Goal: Information Seeking & Learning: Learn about a topic

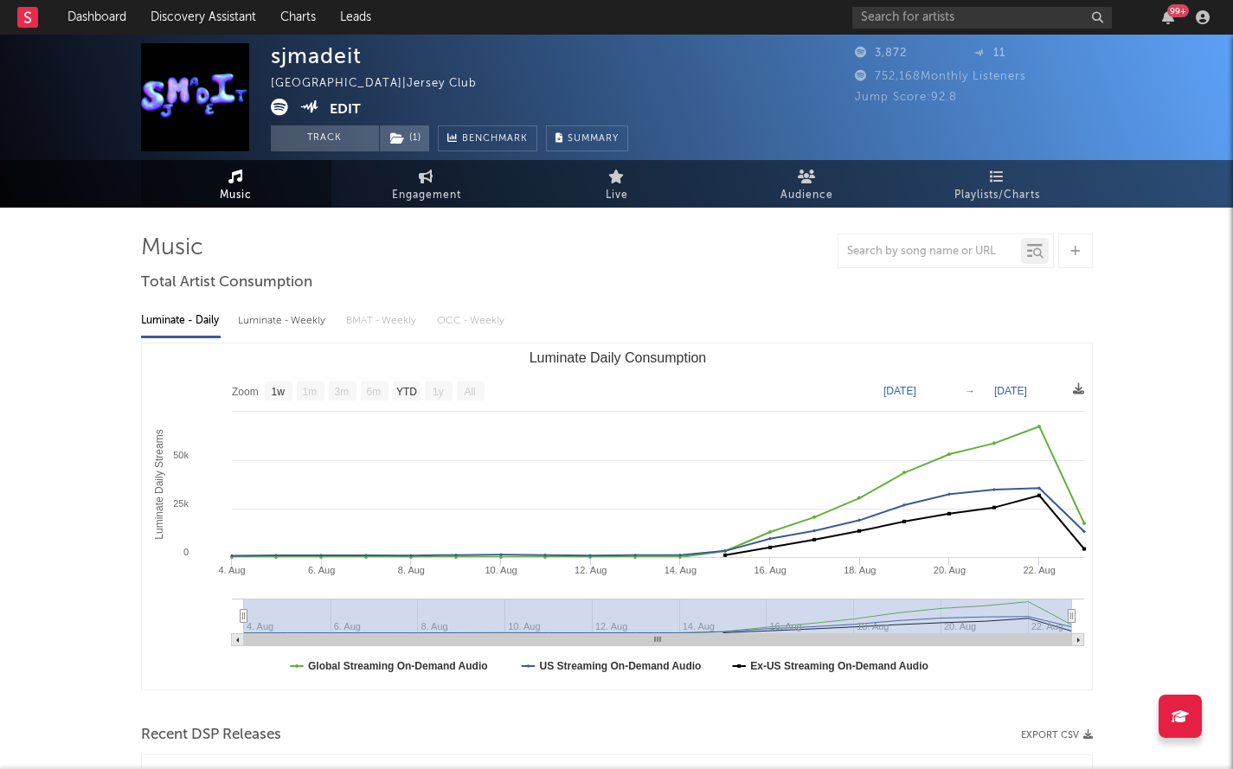
select select "1w"
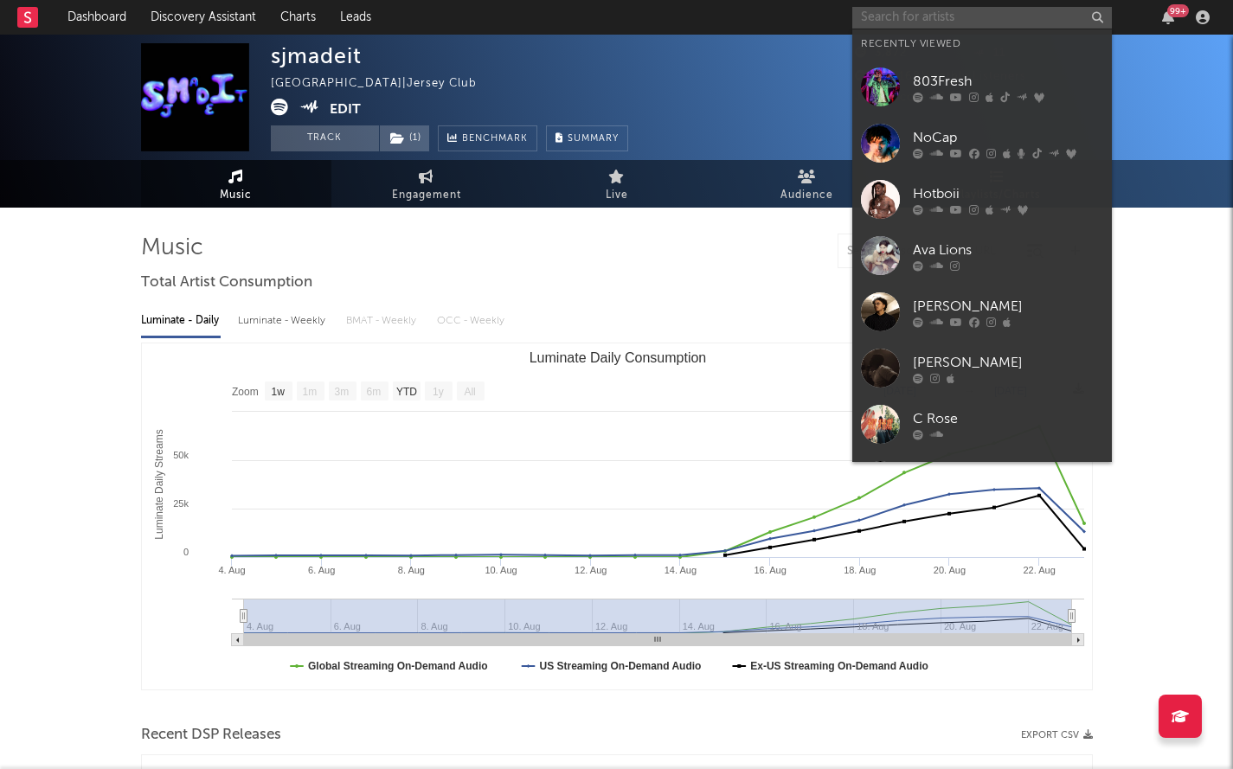
click at [918, 18] on input "text" at bounding box center [982, 18] width 260 height 22
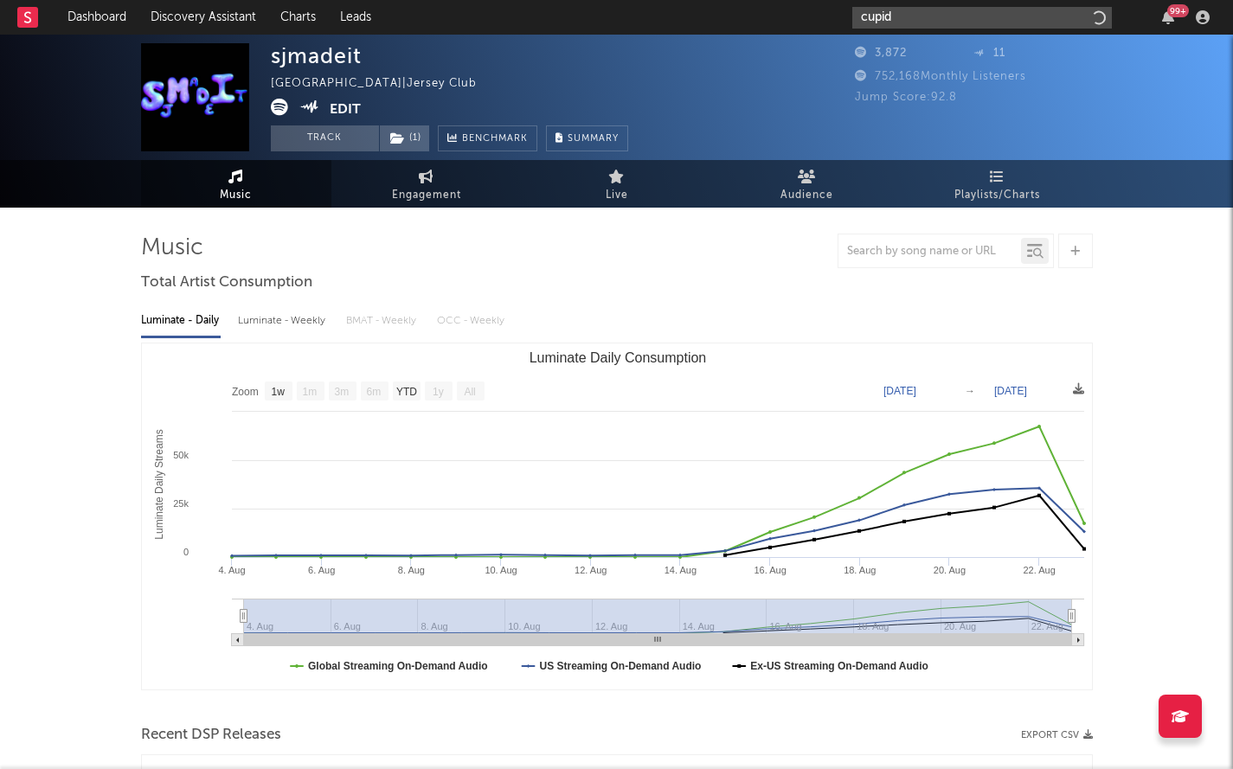
click at [914, 10] on input "cupid" at bounding box center [982, 18] width 260 height 22
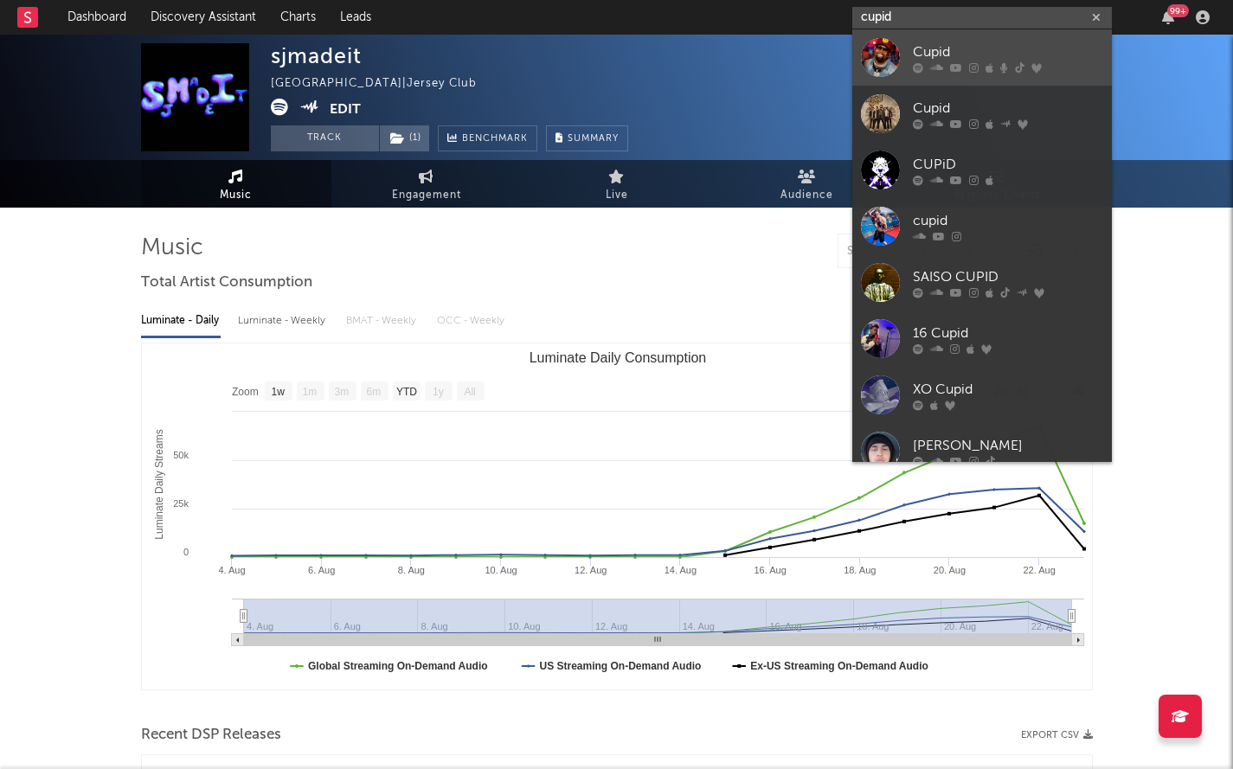
type input "cupid"
click at [896, 63] on div at bounding box center [880, 57] width 39 height 39
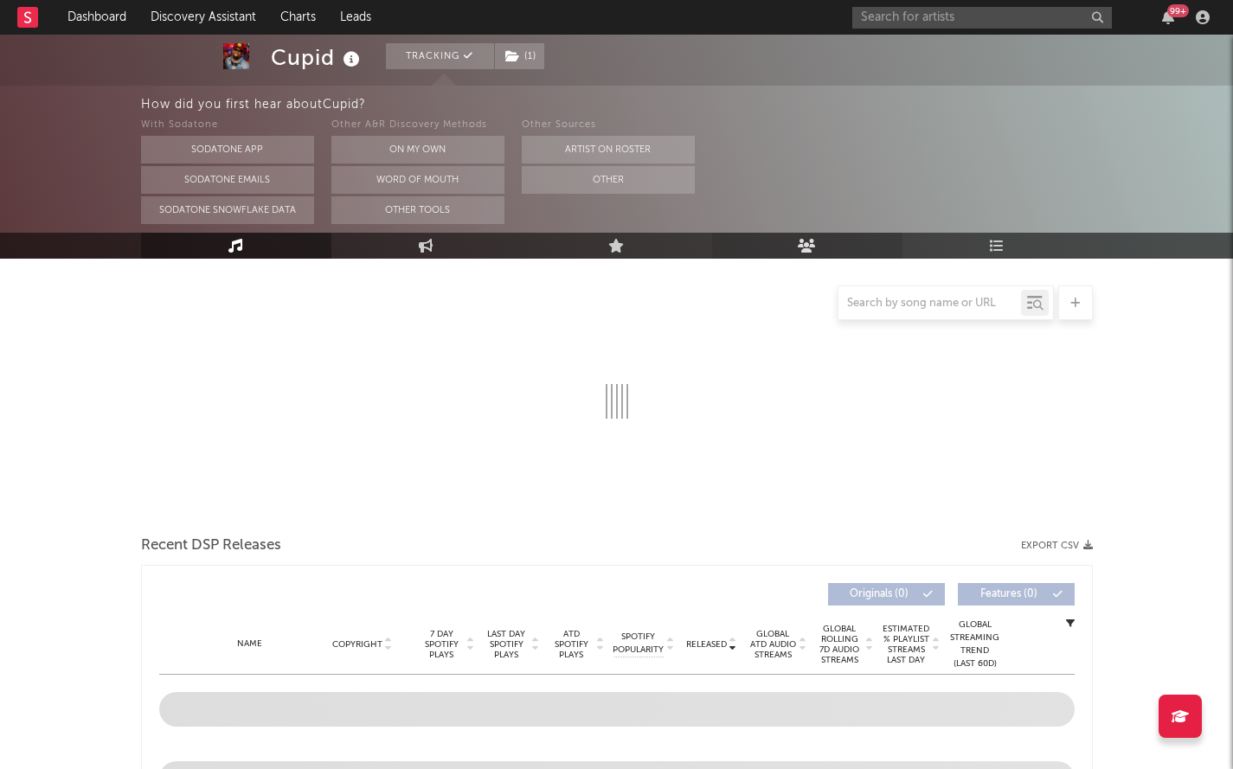
scroll to position [209, 0]
select select "6m"
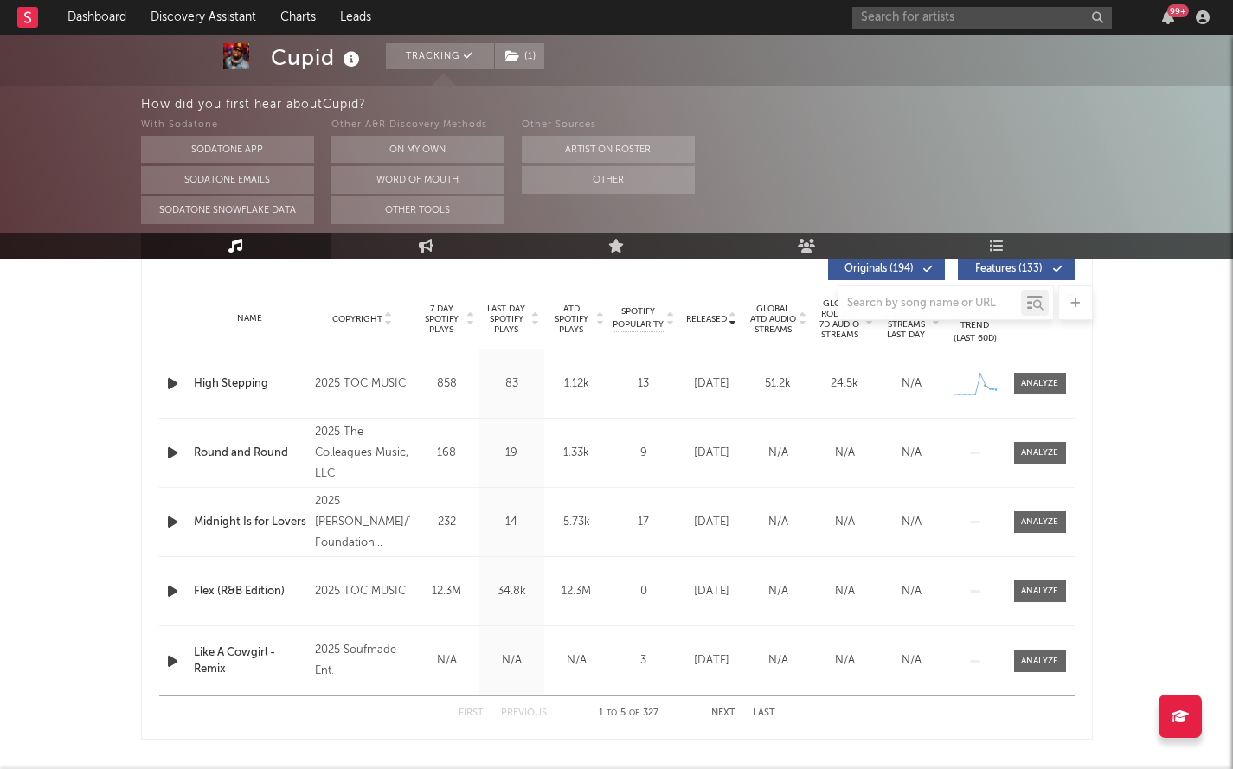
scroll to position [663, 0]
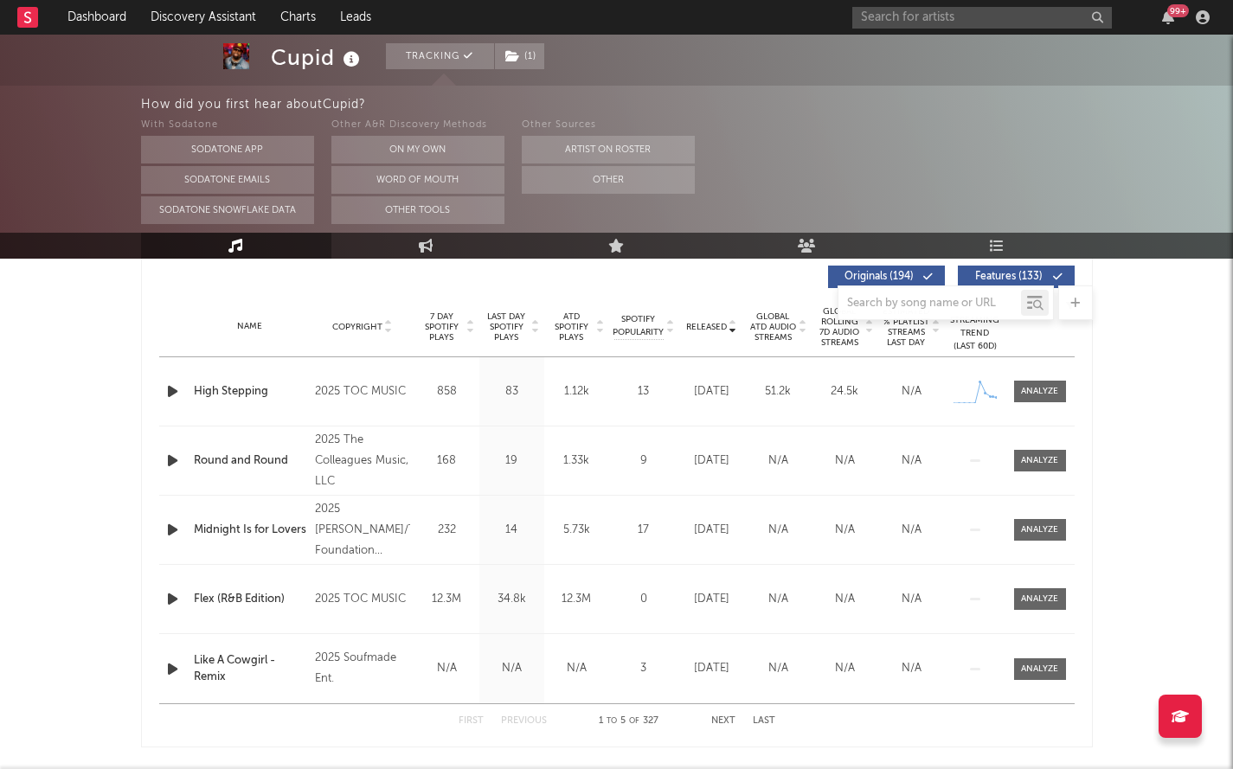
click at [767, 321] on span "Global ATD Audio Streams" at bounding box center [773, 326] width 48 height 31
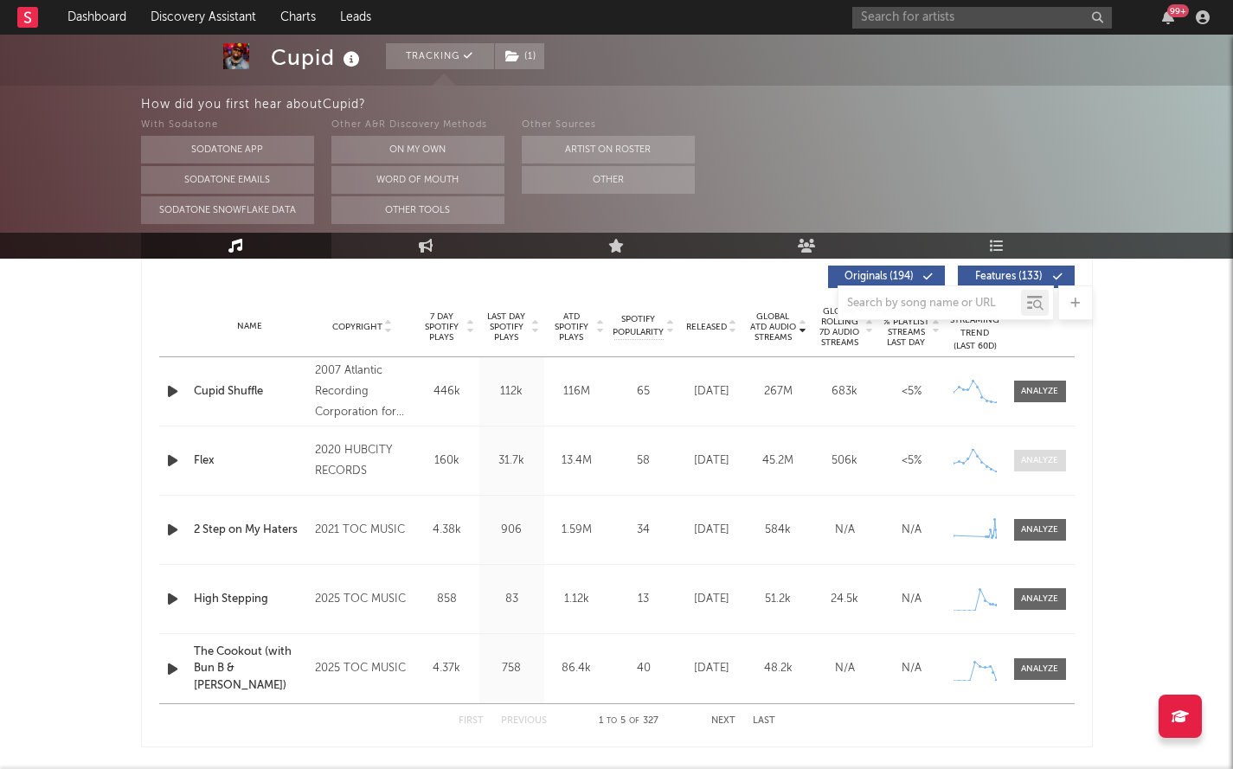
click at [1032, 456] on div at bounding box center [1039, 460] width 37 height 13
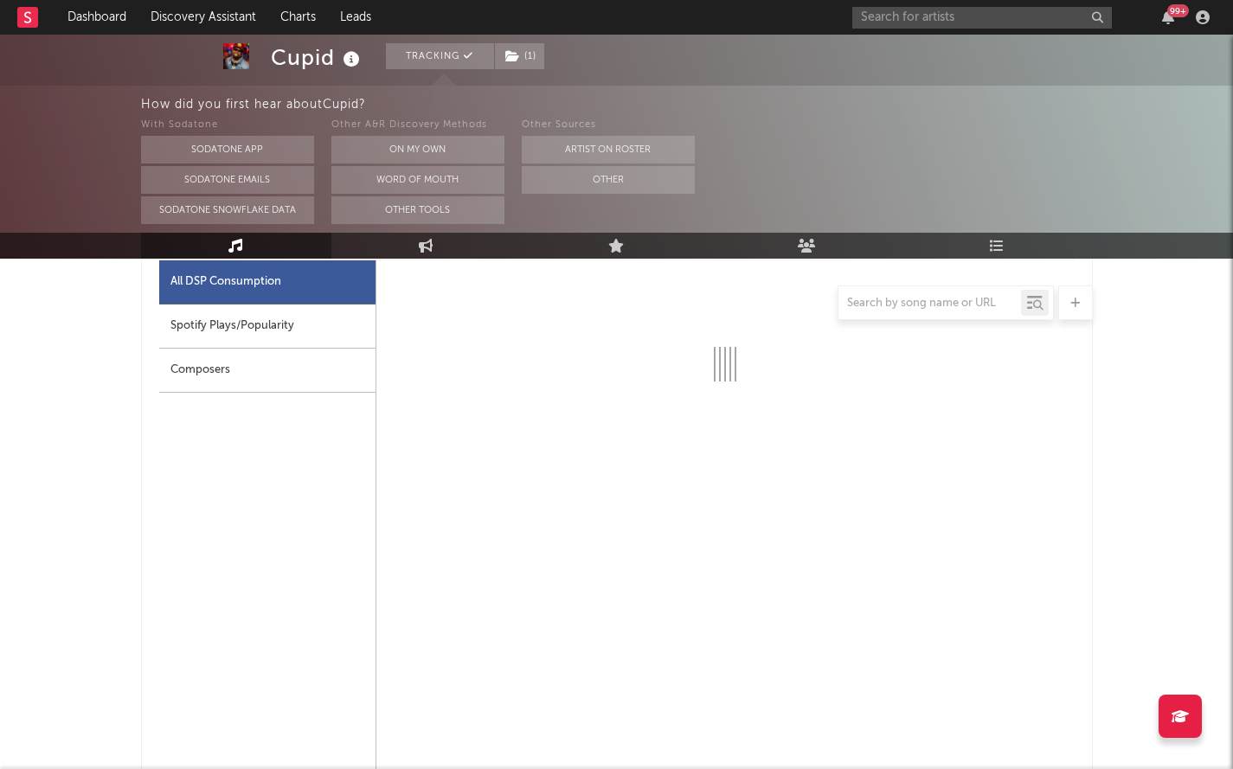
select select "6m"
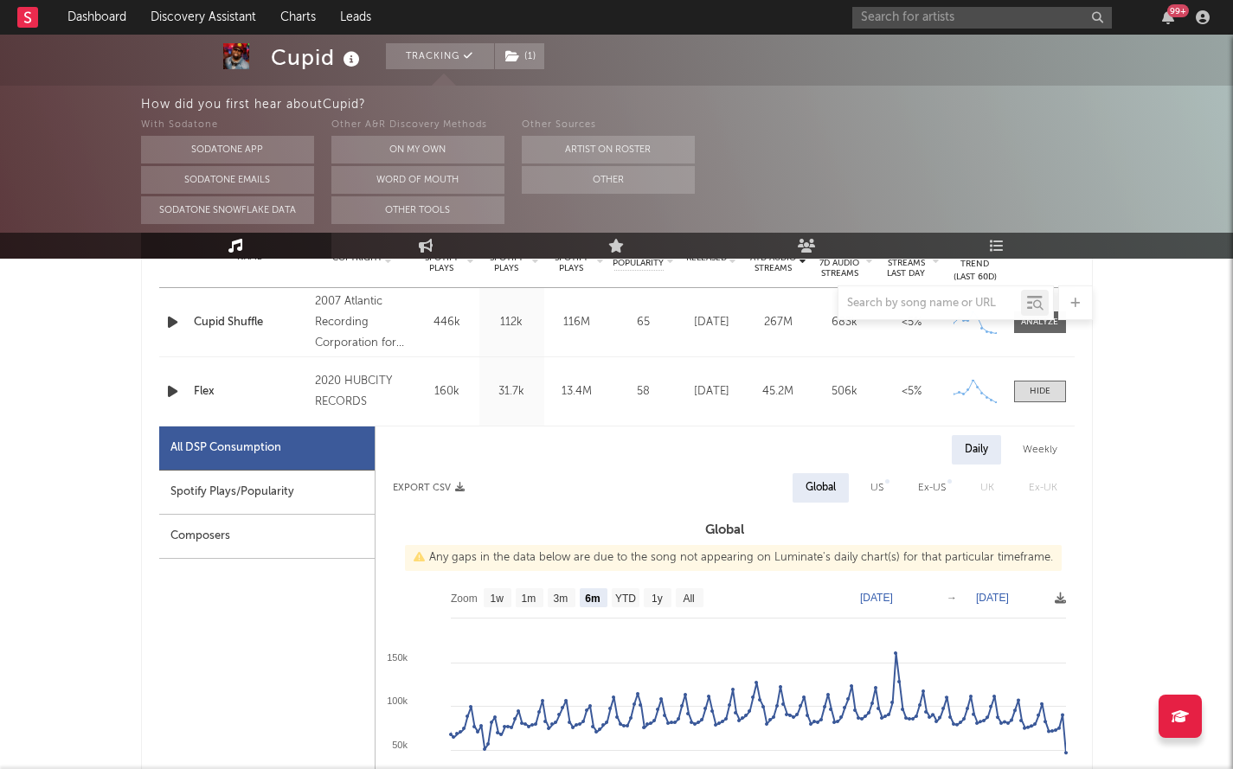
scroll to position [735, 0]
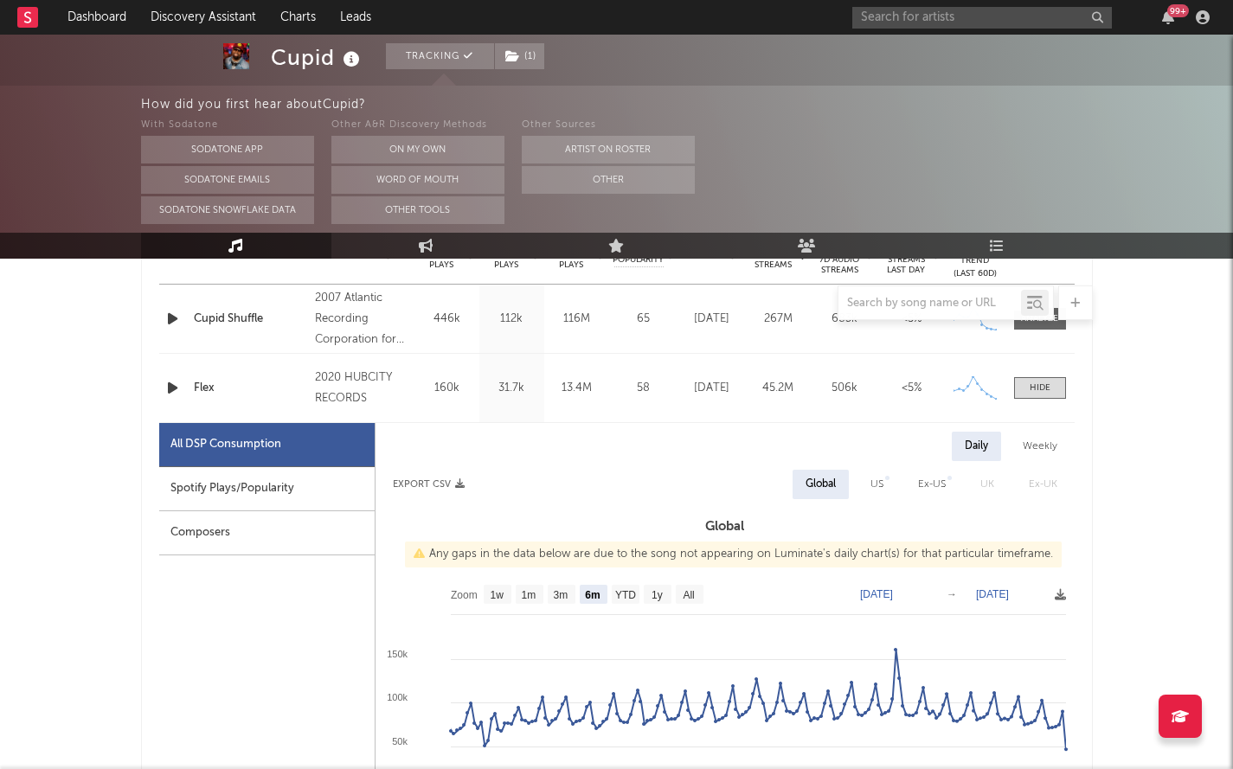
click at [242, 481] on div "Spotify Plays/Popularity" at bounding box center [266, 489] width 215 height 44
select select "1w"
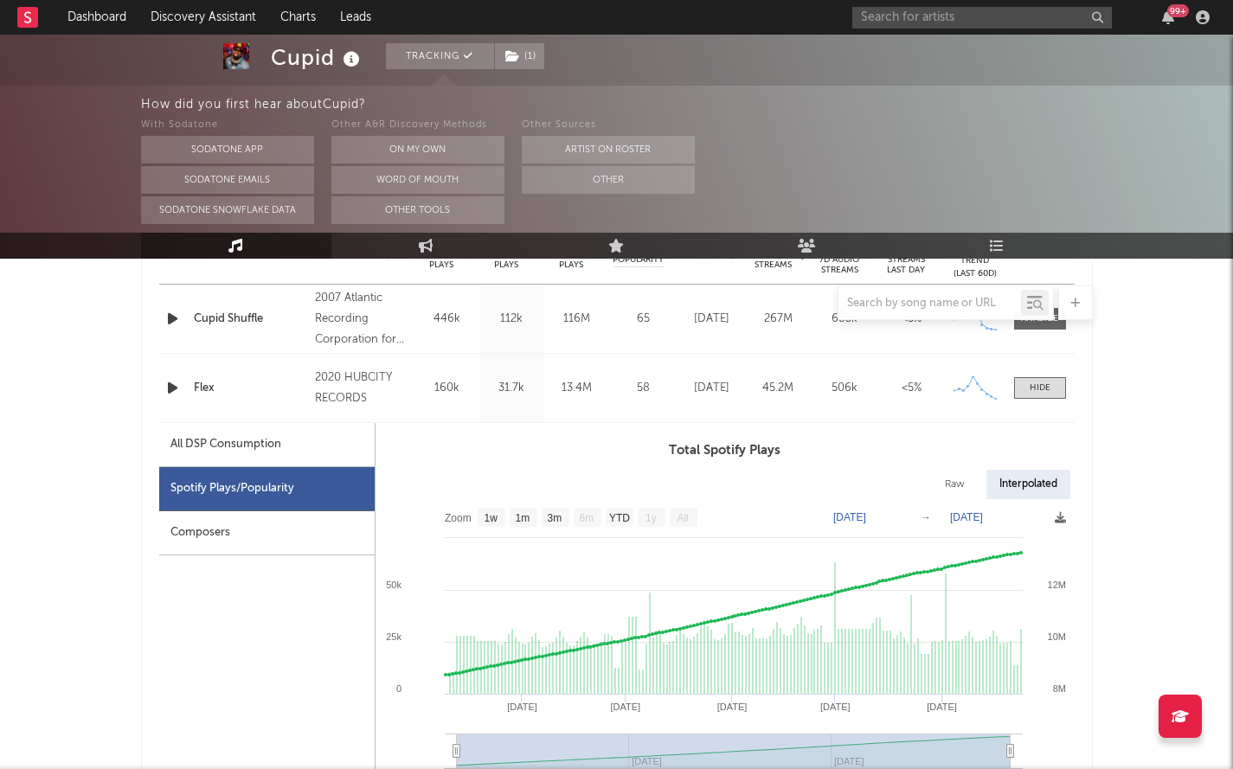
click at [263, 528] on div "Composers" at bounding box center [266, 533] width 215 height 44
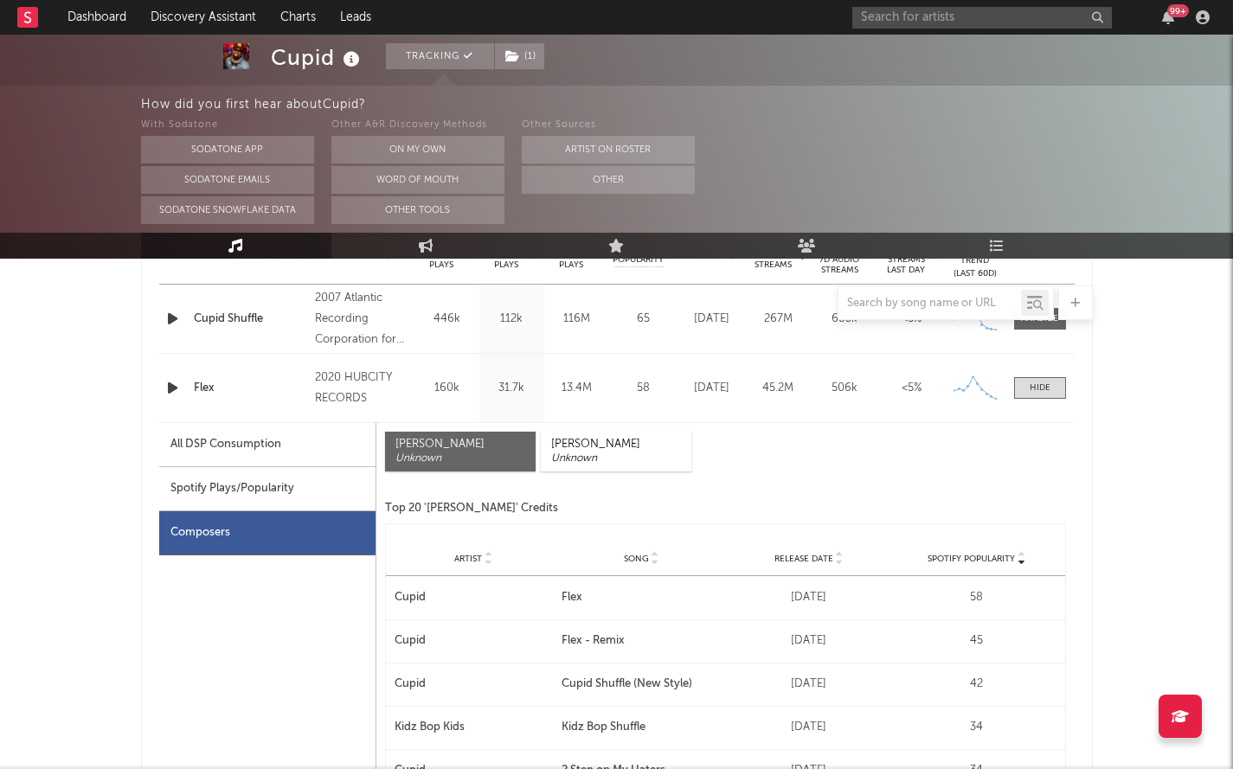
click at [262, 494] on div "Spotify Plays/Popularity" at bounding box center [267, 489] width 216 height 44
select select "1w"
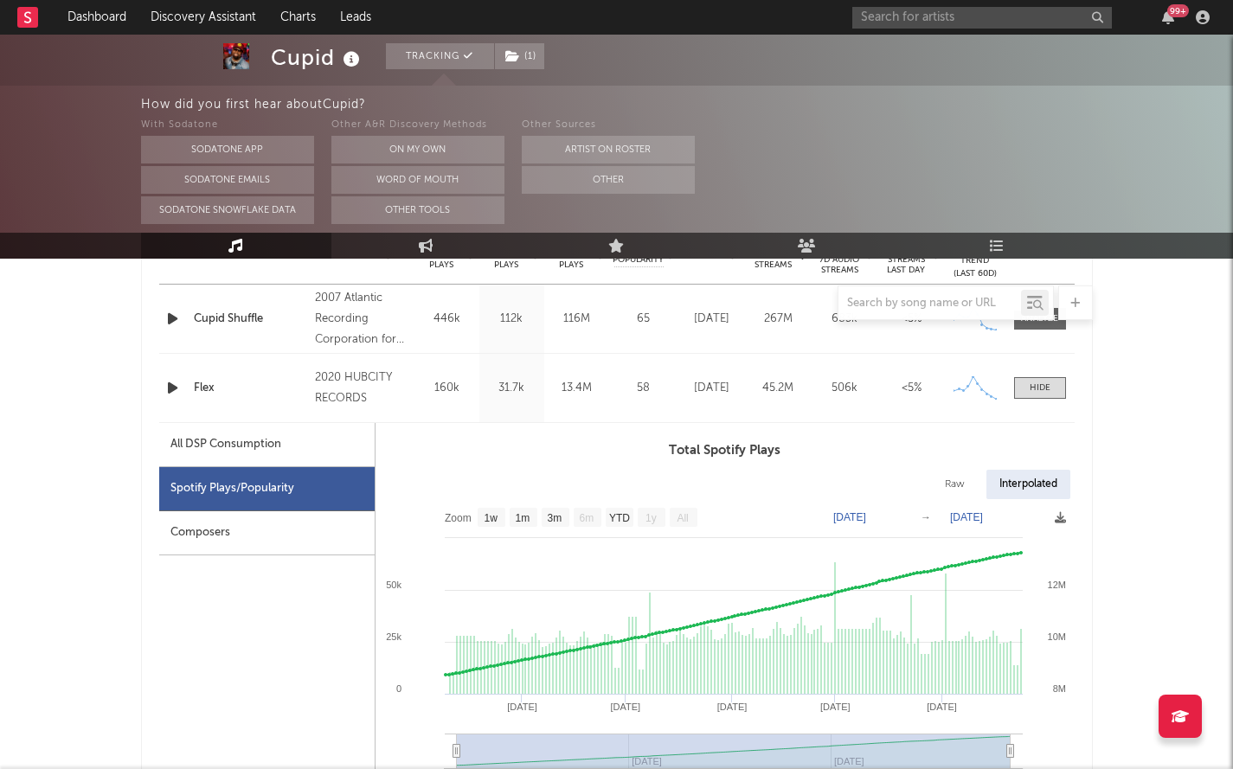
click at [273, 517] on div "Composers" at bounding box center [266, 533] width 215 height 44
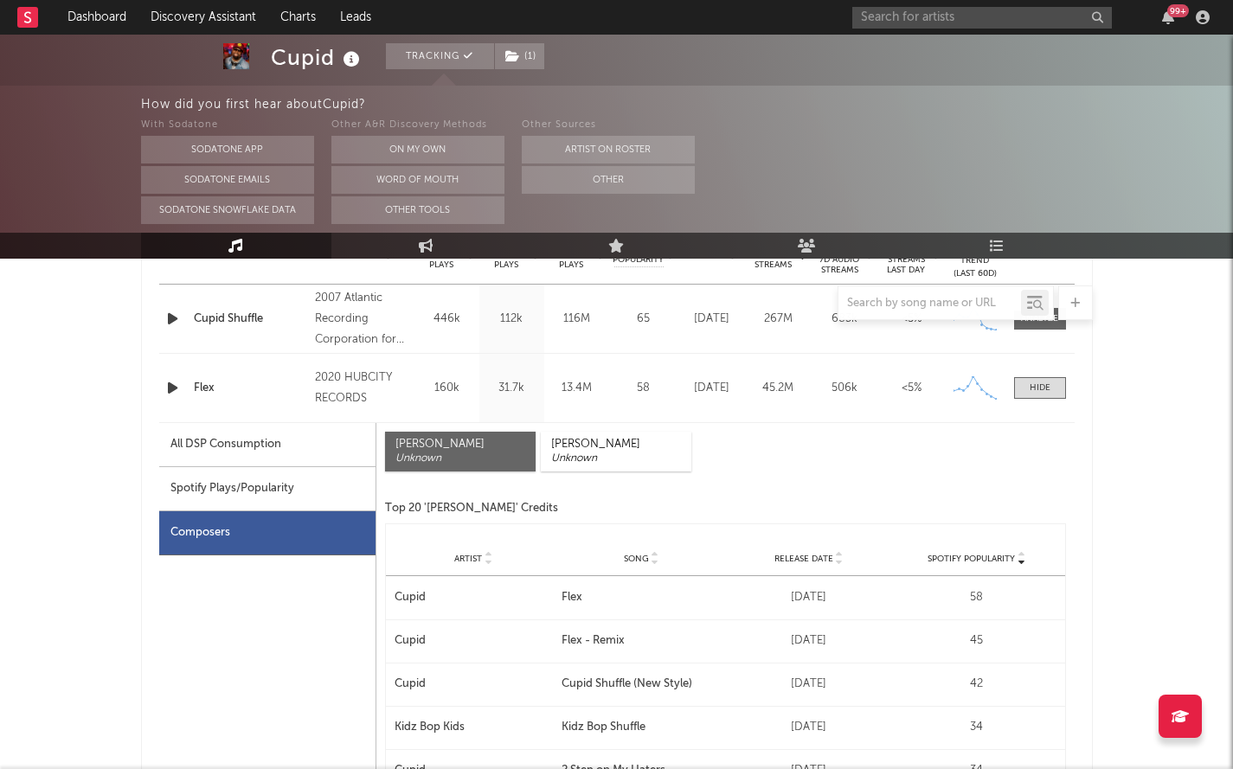
click at [298, 493] on div "Spotify Plays/Popularity" at bounding box center [267, 489] width 216 height 44
select select "1w"
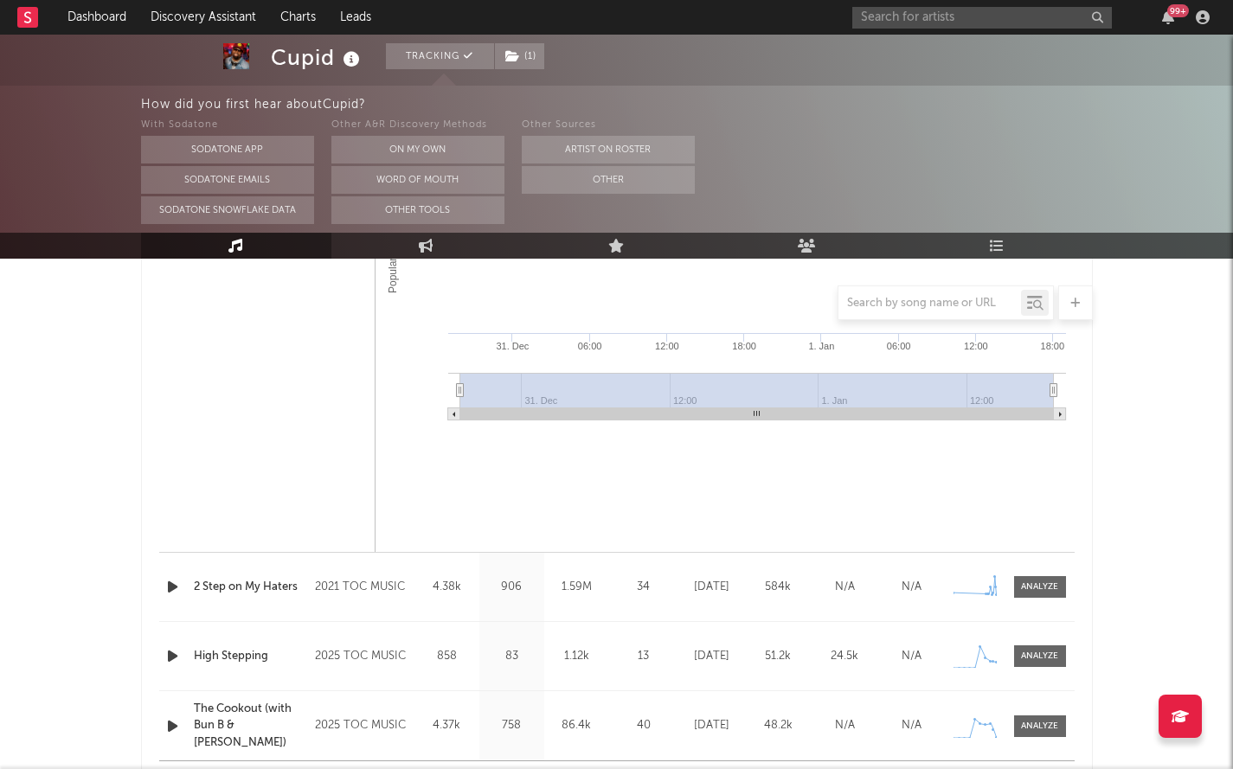
scroll to position [0, 0]
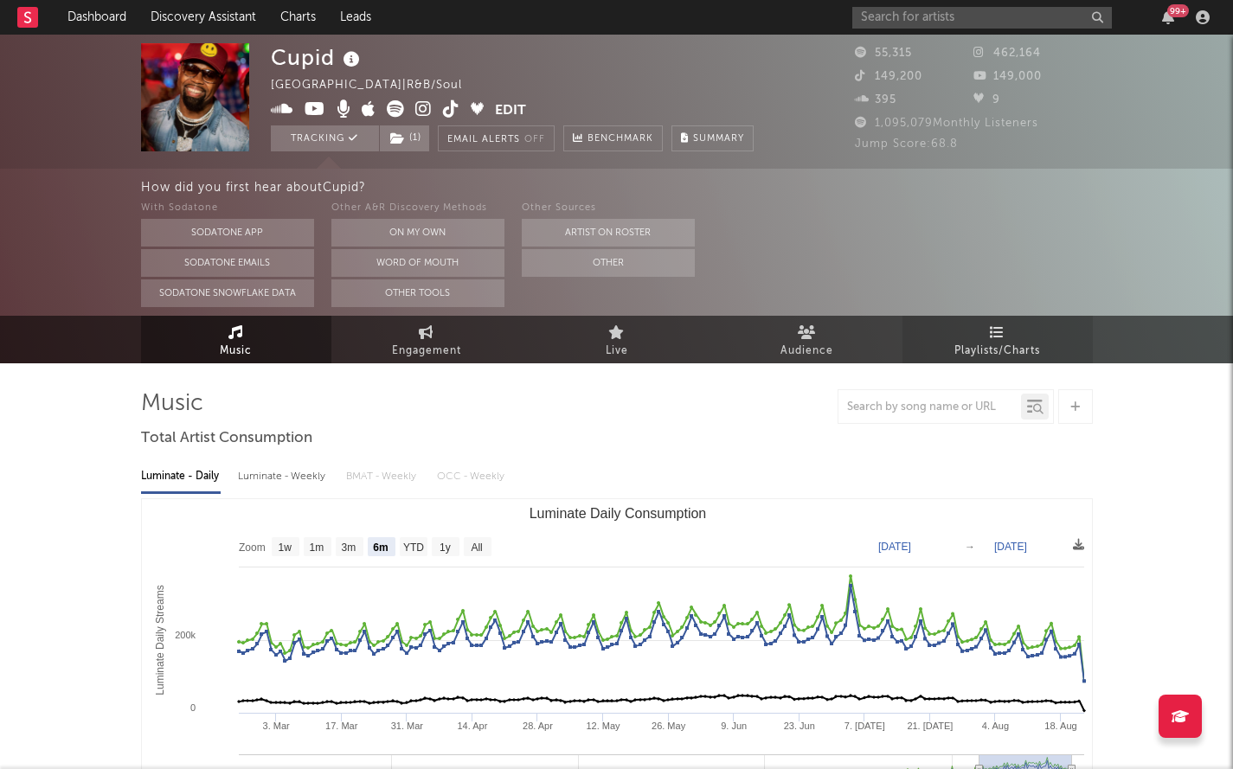
click at [992, 329] on icon at bounding box center [997, 332] width 15 height 14
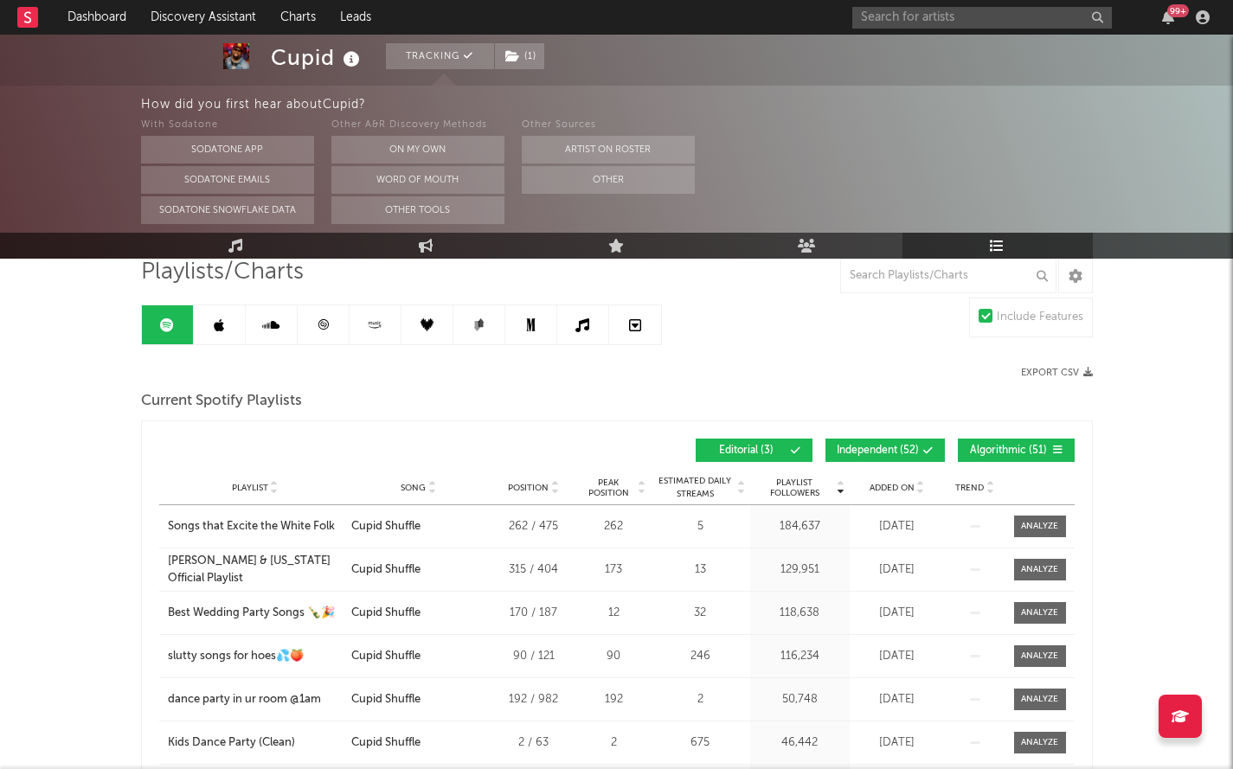
scroll to position [132, 0]
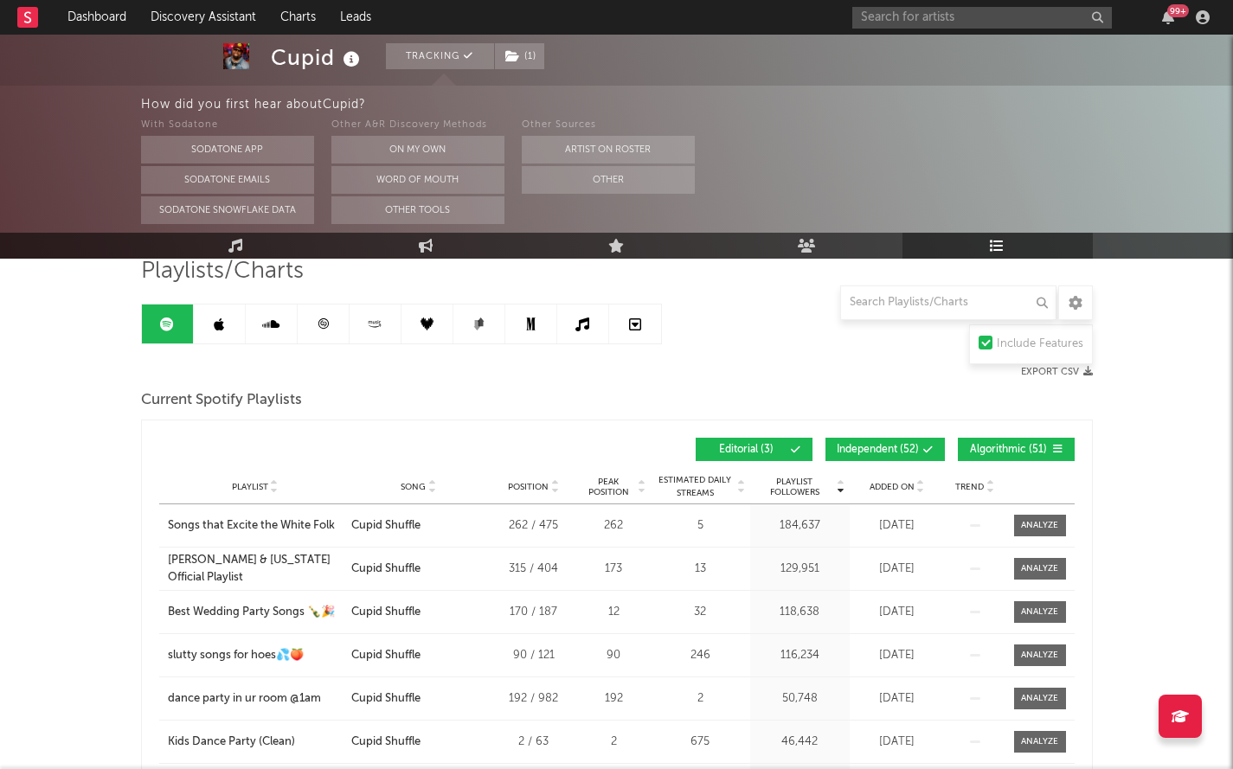
click at [206, 316] on link at bounding box center [220, 324] width 52 height 39
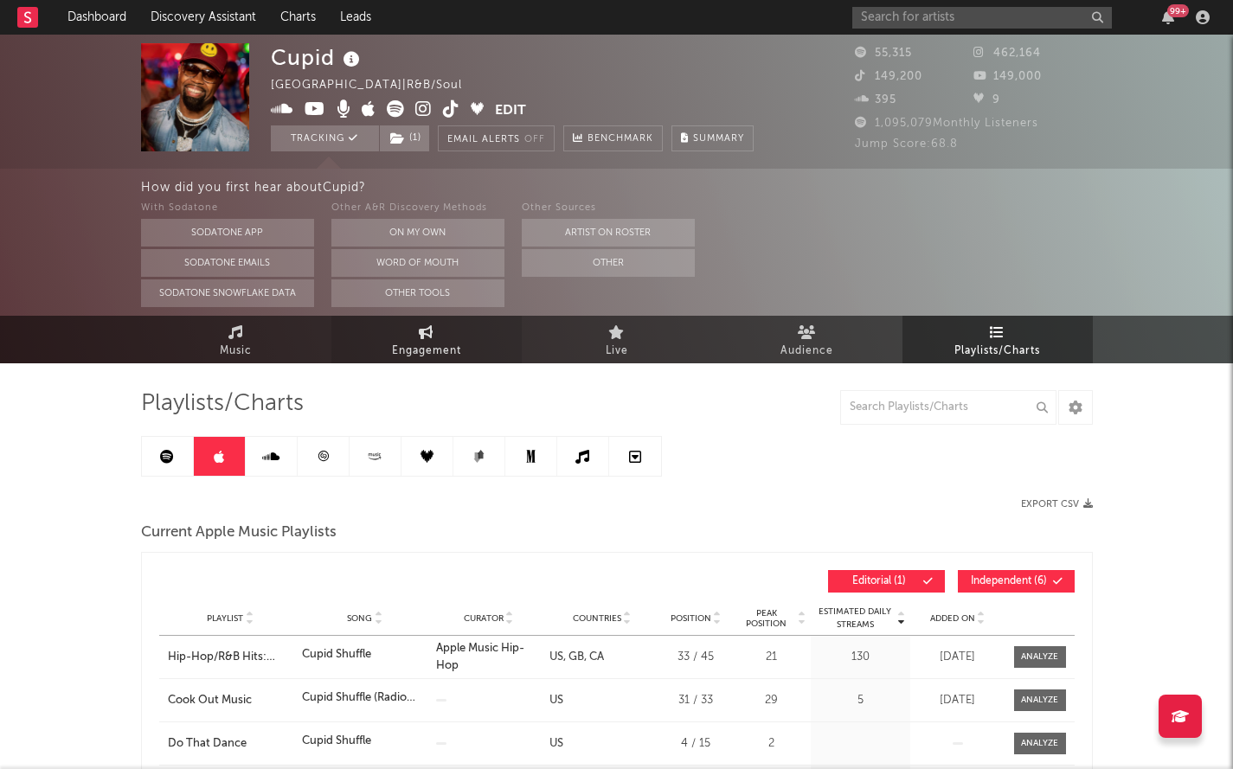
click at [411, 336] on link "Engagement" at bounding box center [426, 340] width 190 height 48
select select "1w"
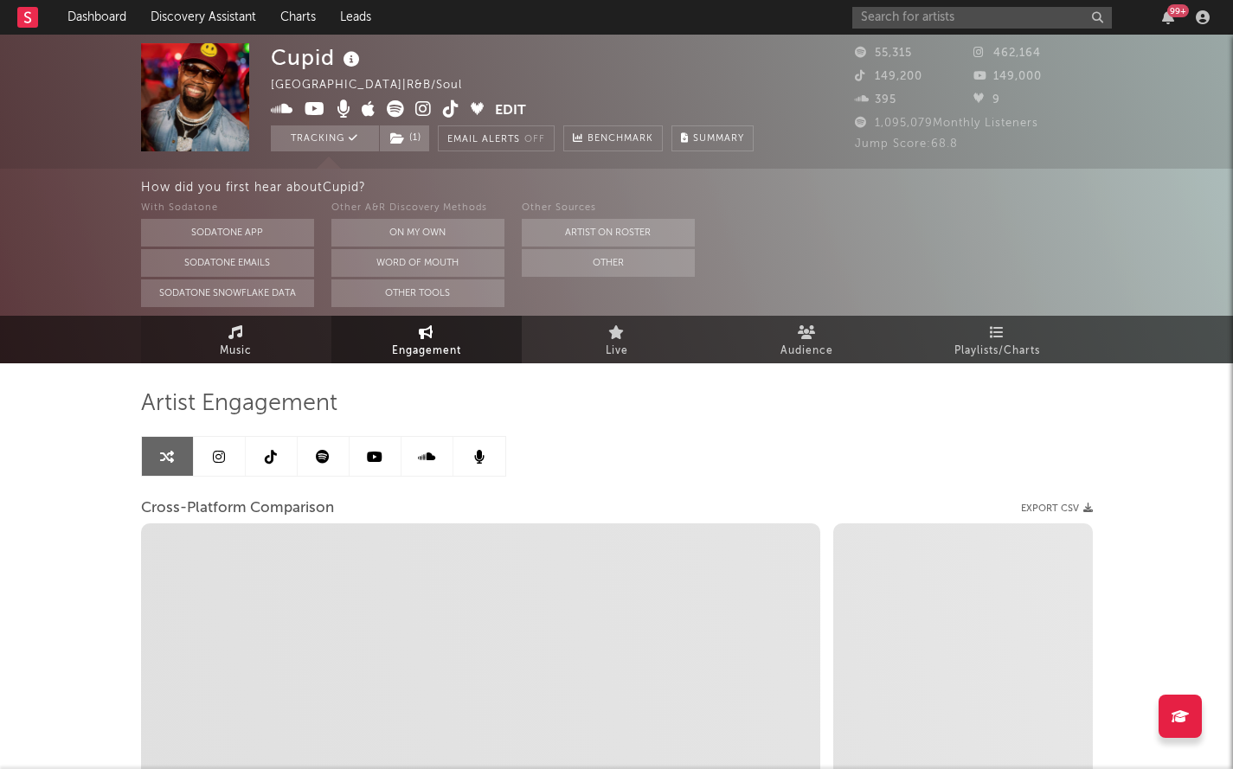
click at [254, 340] on link "Music" at bounding box center [236, 340] width 190 height 48
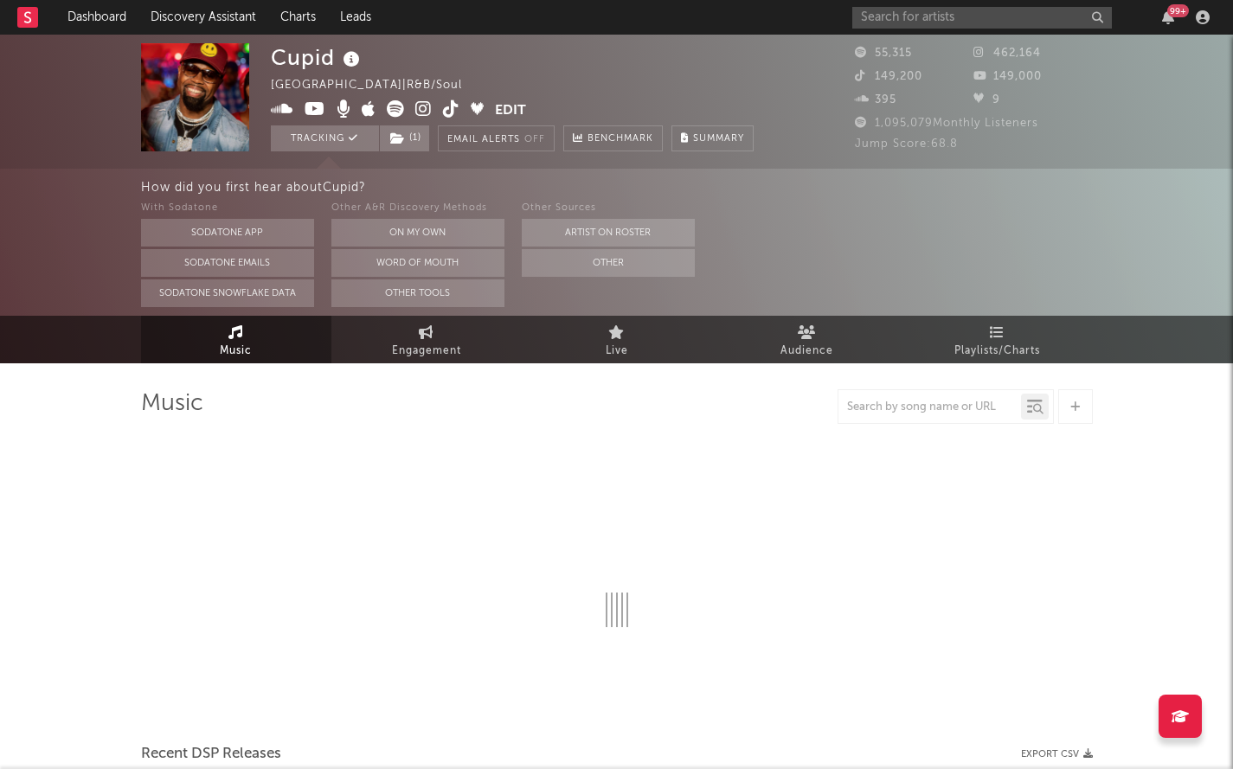
select select "6m"
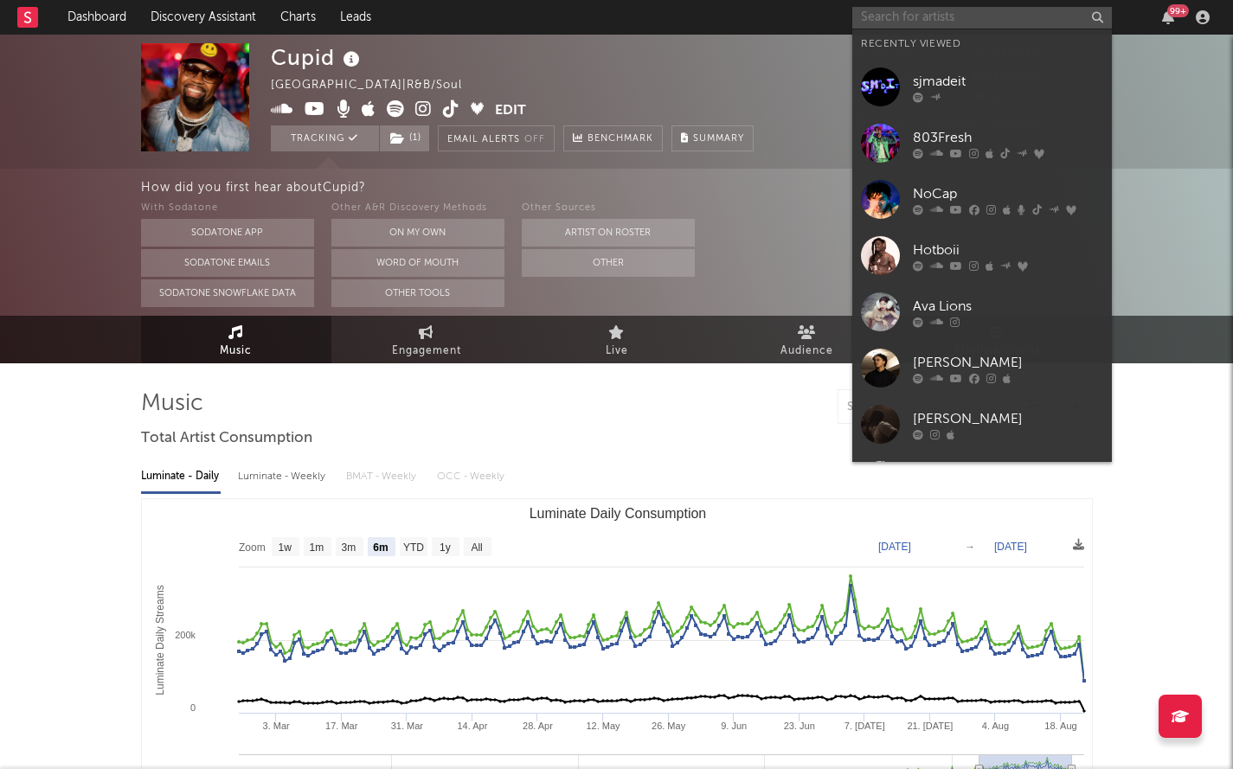
click at [912, 10] on input "text" at bounding box center [982, 18] width 260 height 22
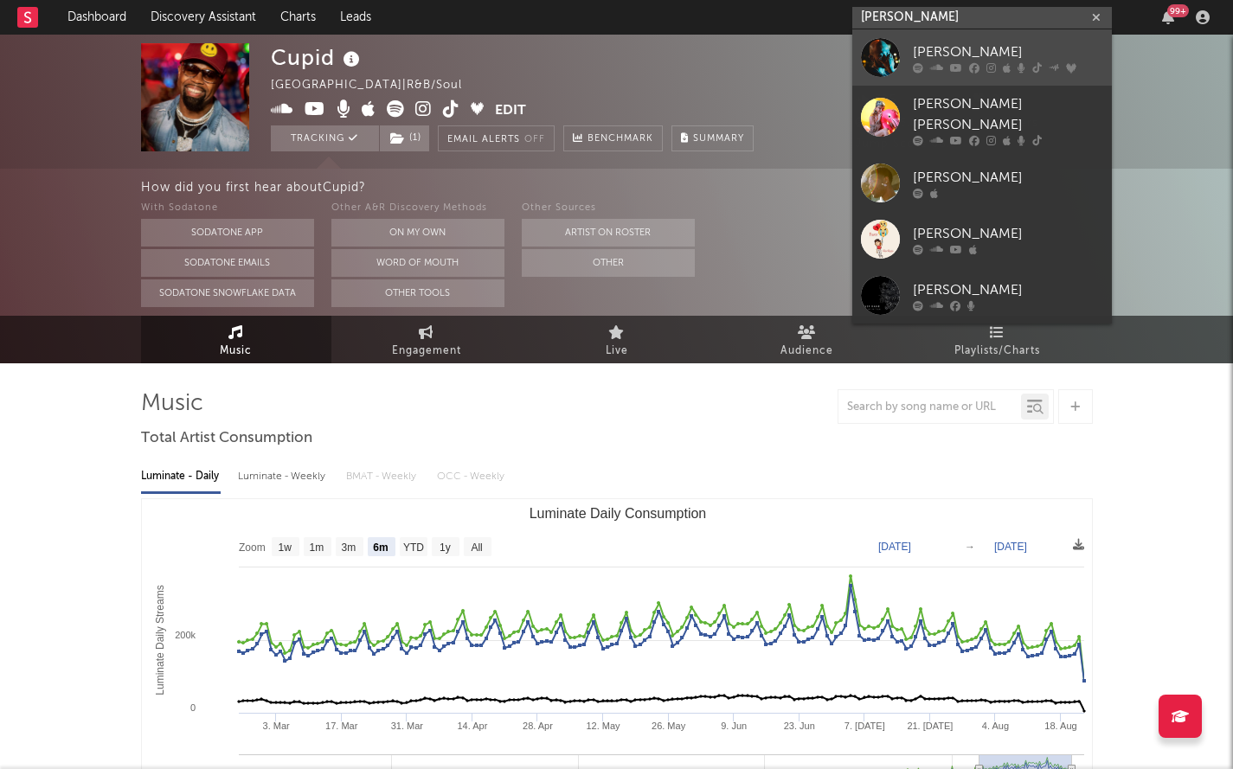
type input "[PERSON_NAME]"
click at [902, 73] on link "[PERSON_NAME]" at bounding box center [982, 57] width 260 height 56
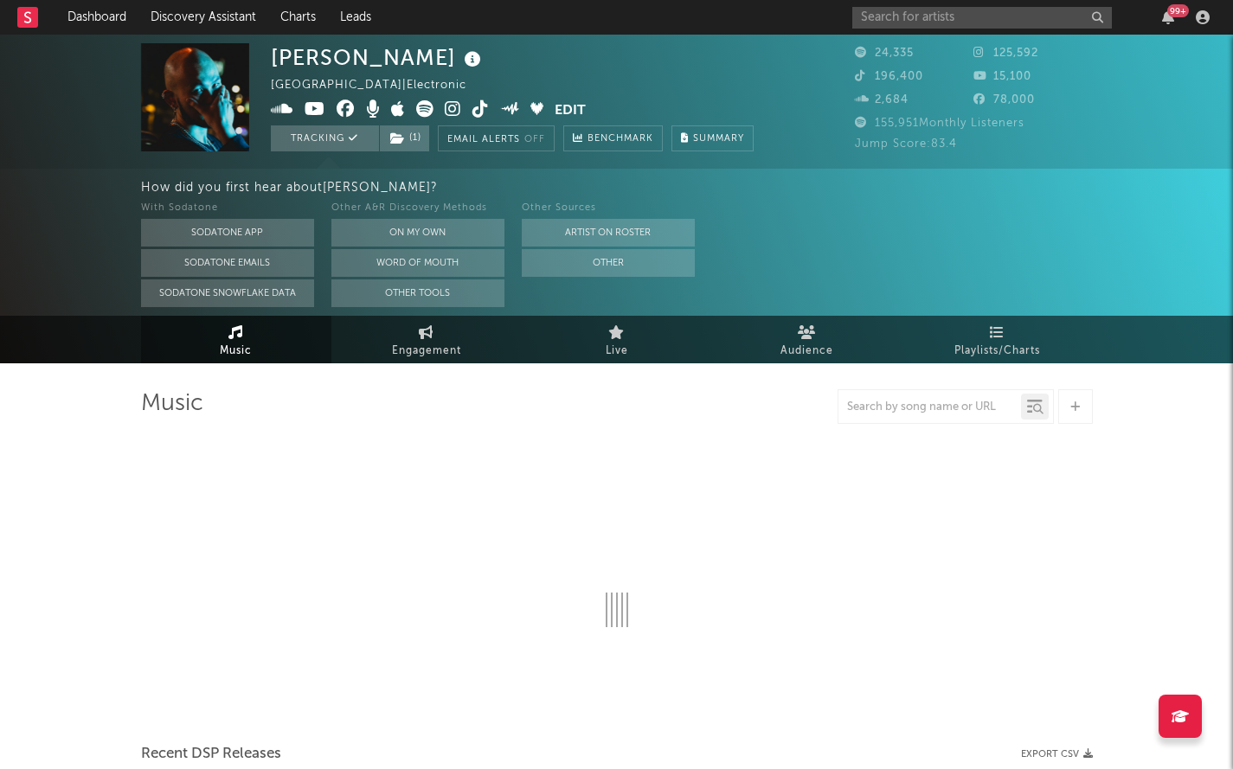
select select "6m"
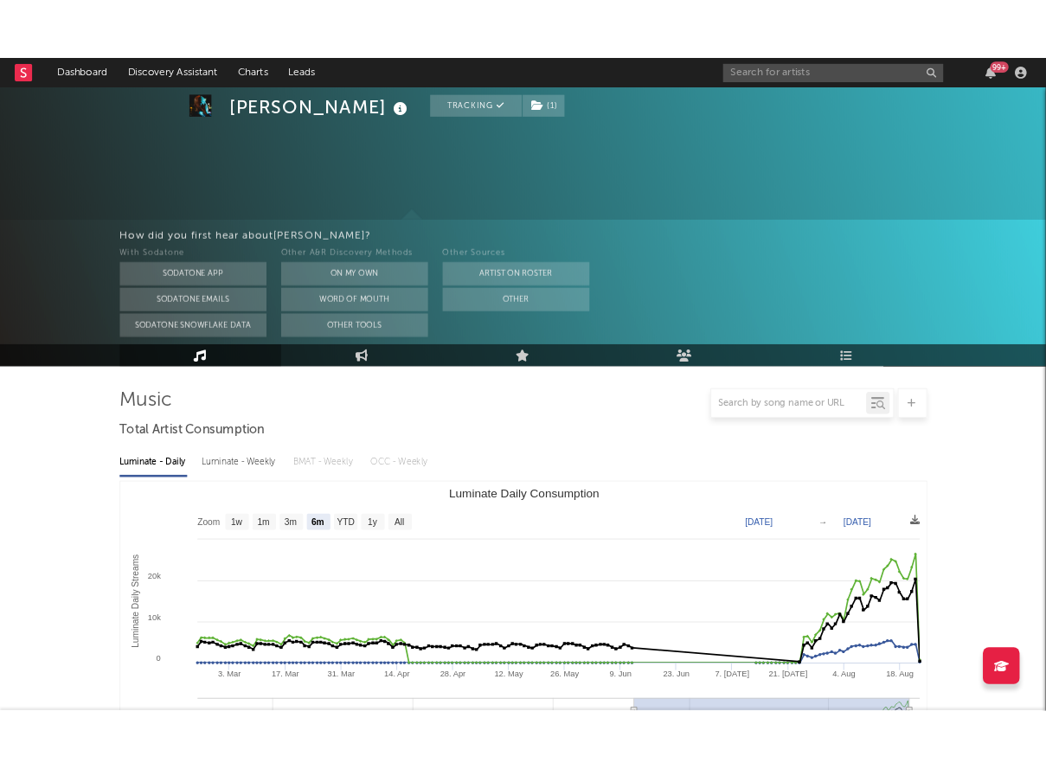
scroll to position [137, 0]
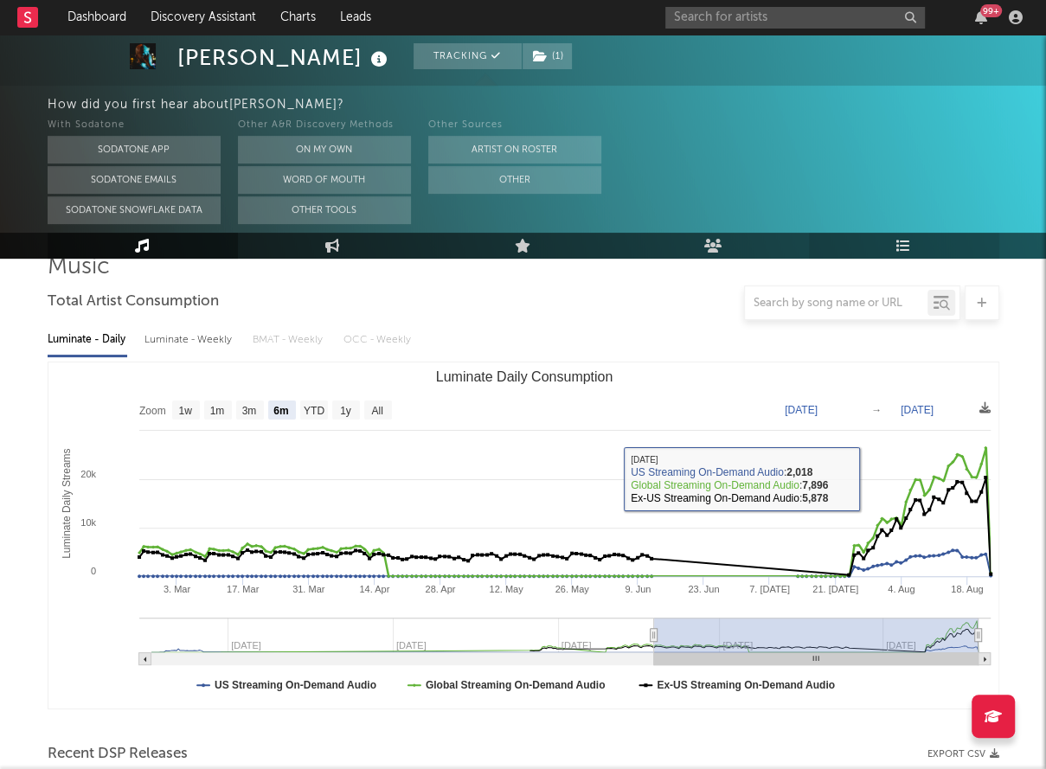
click at [881, 247] on link "Playlists/Charts" at bounding box center [904, 246] width 190 height 26
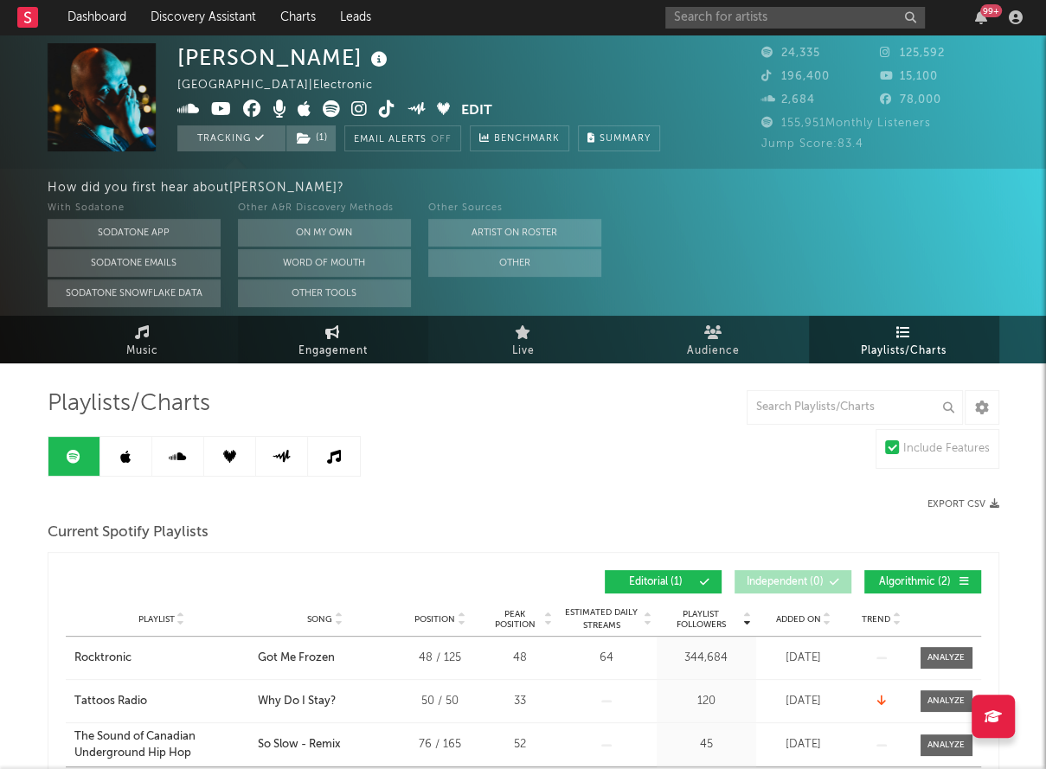
click at [299, 347] on span "Engagement" at bounding box center [333, 351] width 69 height 21
select select "1m"
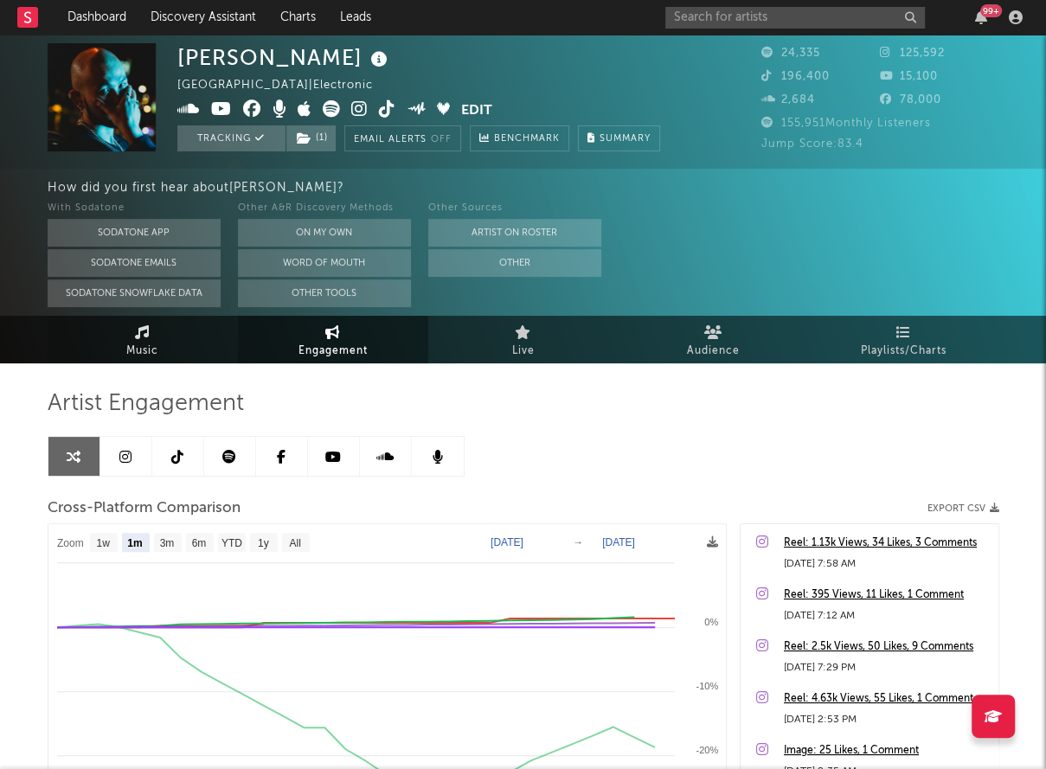
click at [154, 318] on link "Music" at bounding box center [143, 340] width 190 height 48
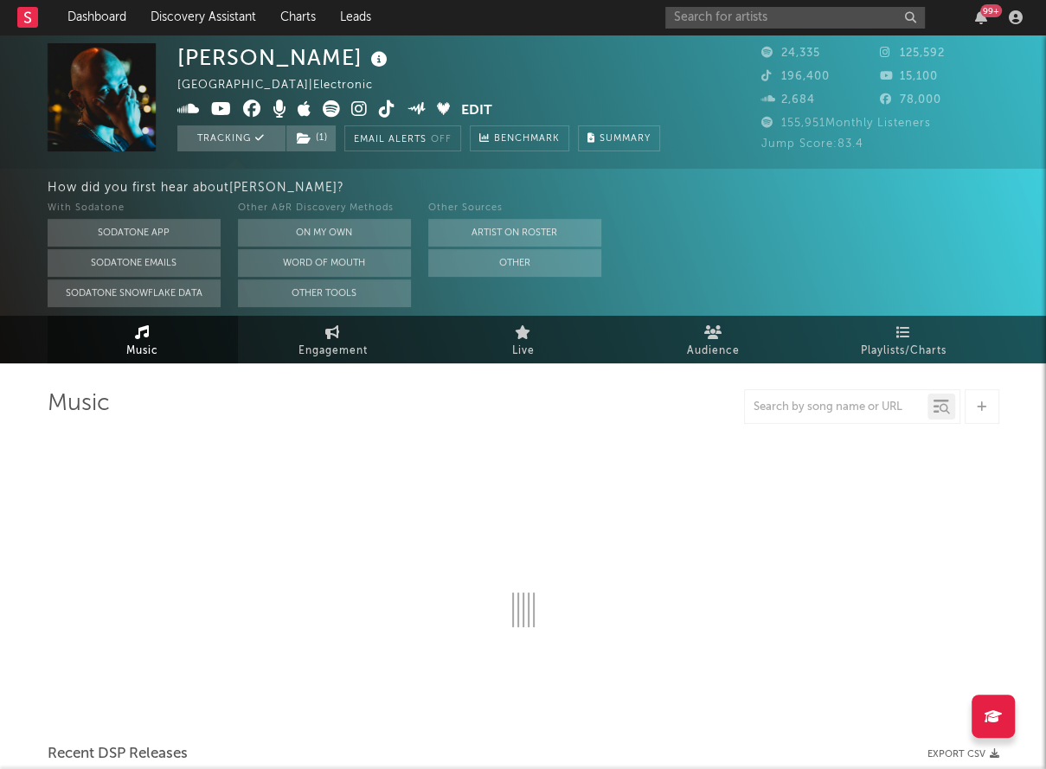
select select "6m"
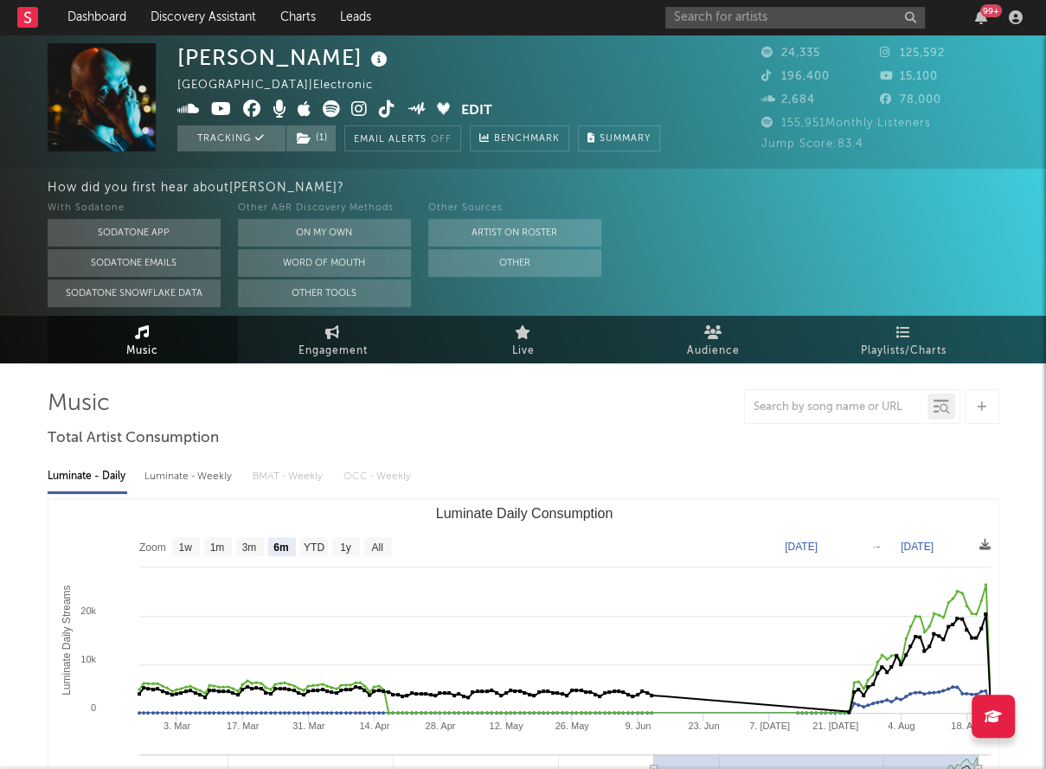
click at [358, 108] on icon at bounding box center [359, 108] width 16 height 17
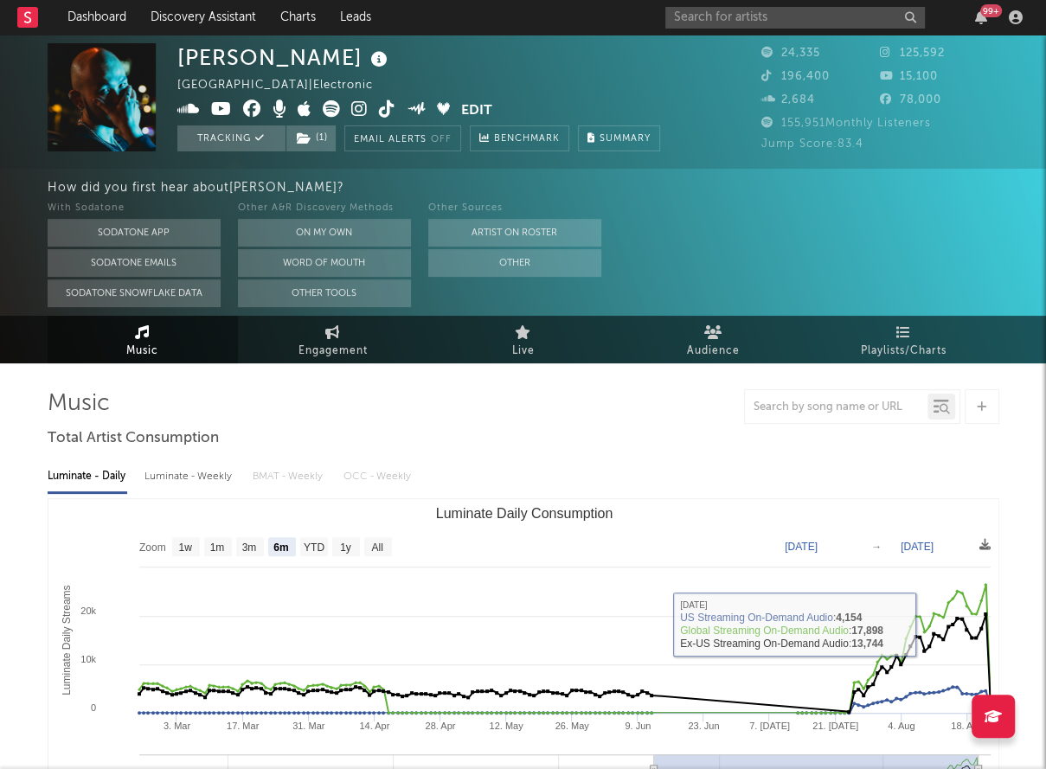
click at [809, 222] on div "With Sodatone Sodatone App Sodatone Emails Sodatone Snowflake Data Other A&R Di…" at bounding box center [547, 252] width 999 height 109
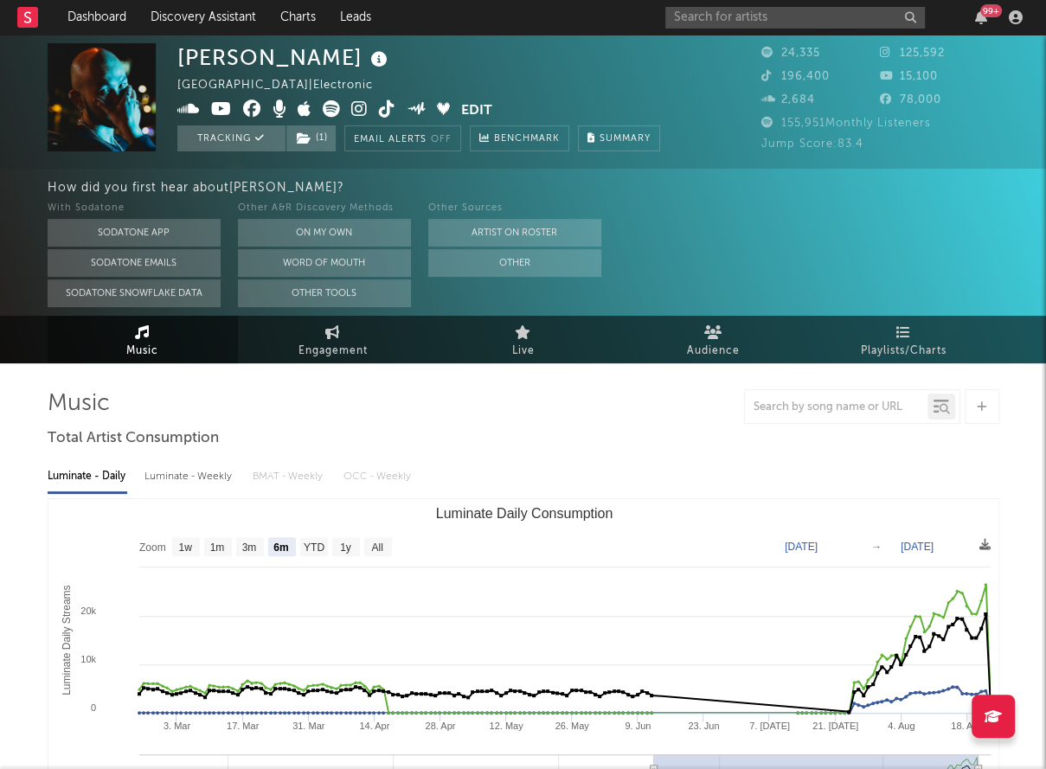
click at [736, 228] on div "With Sodatone Sodatone App Sodatone Emails Sodatone Snowflake Data Other A&R Di…" at bounding box center [547, 252] width 999 height 109
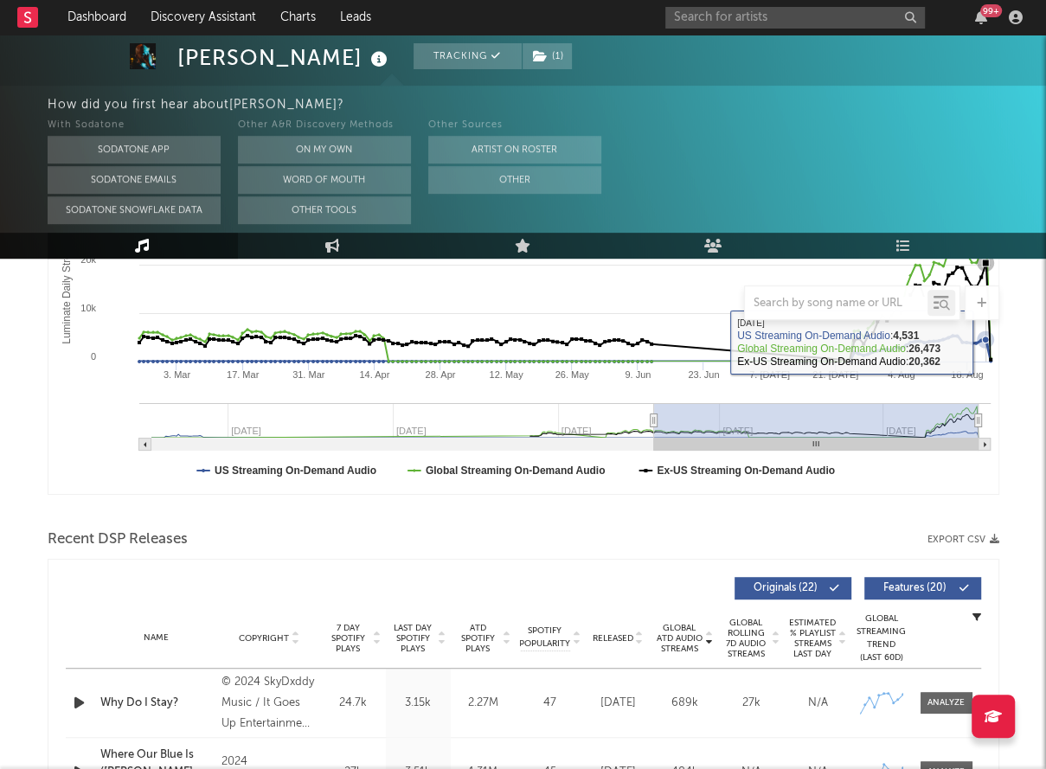
scroll to position [360, 0]
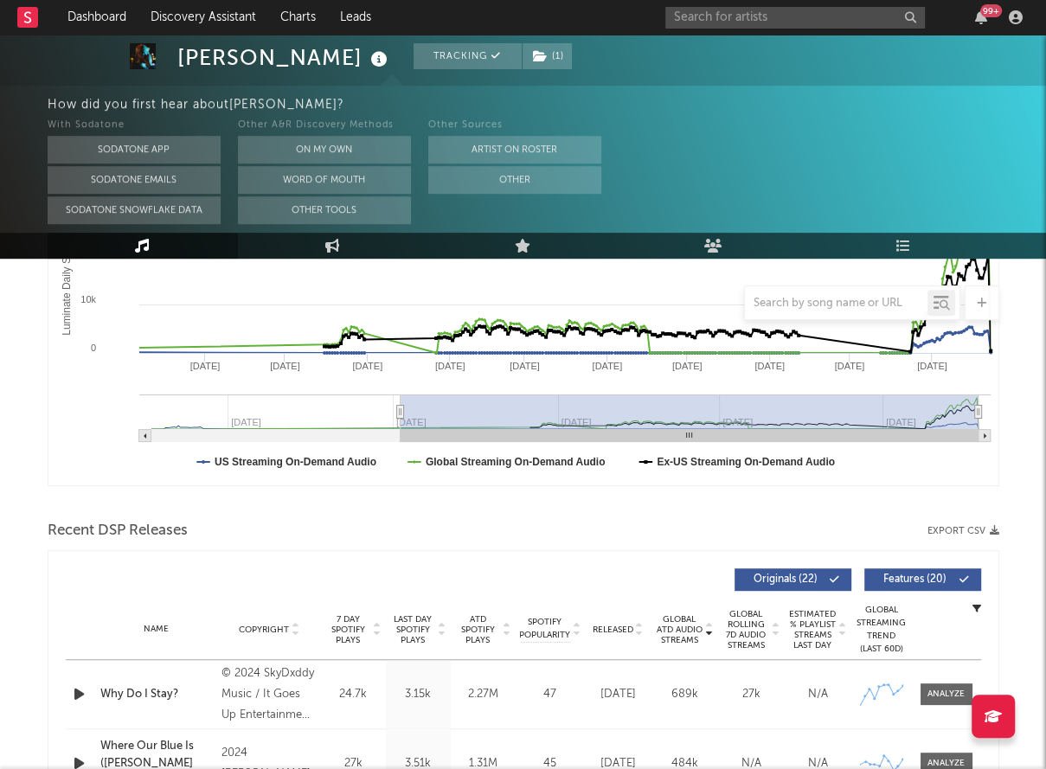
type input "[DATE]"
select select "1y"
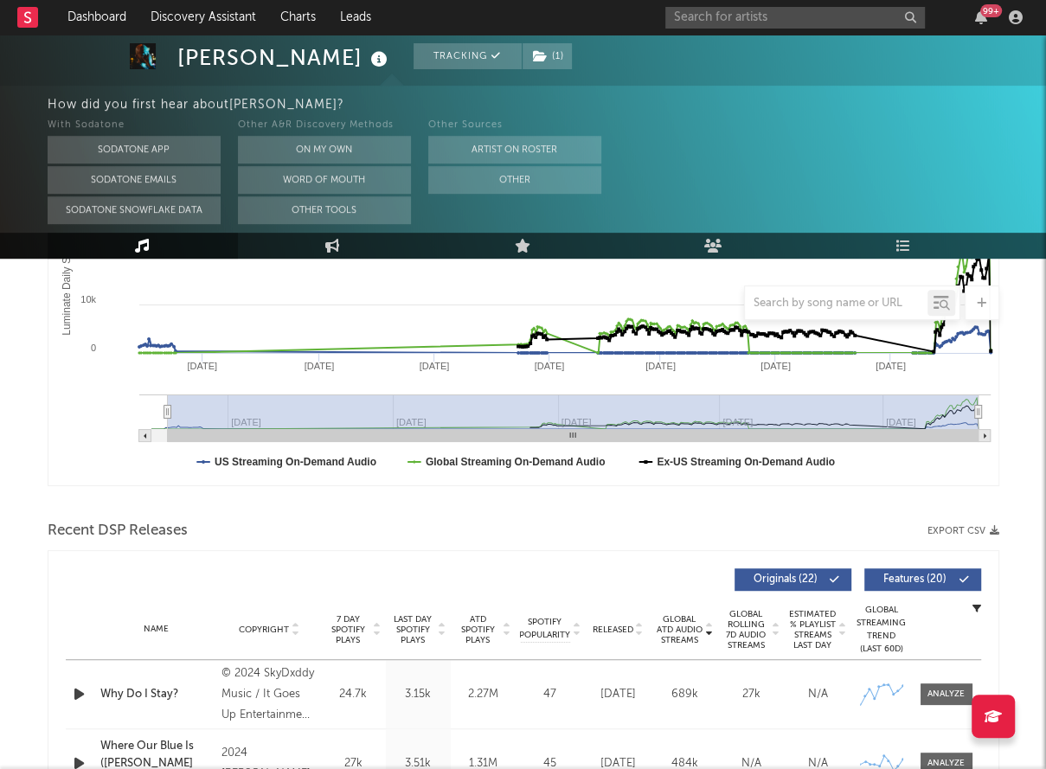
type input "[DATE]"
drag, startPoint x: 652, startPoint y: 410, endPoint x: 167, endPoint y: 412, distance: 485.4
click at [167, 412] on icon "Luminate Daily Consumption" at bounding box center [167, 412] width 7 height 13
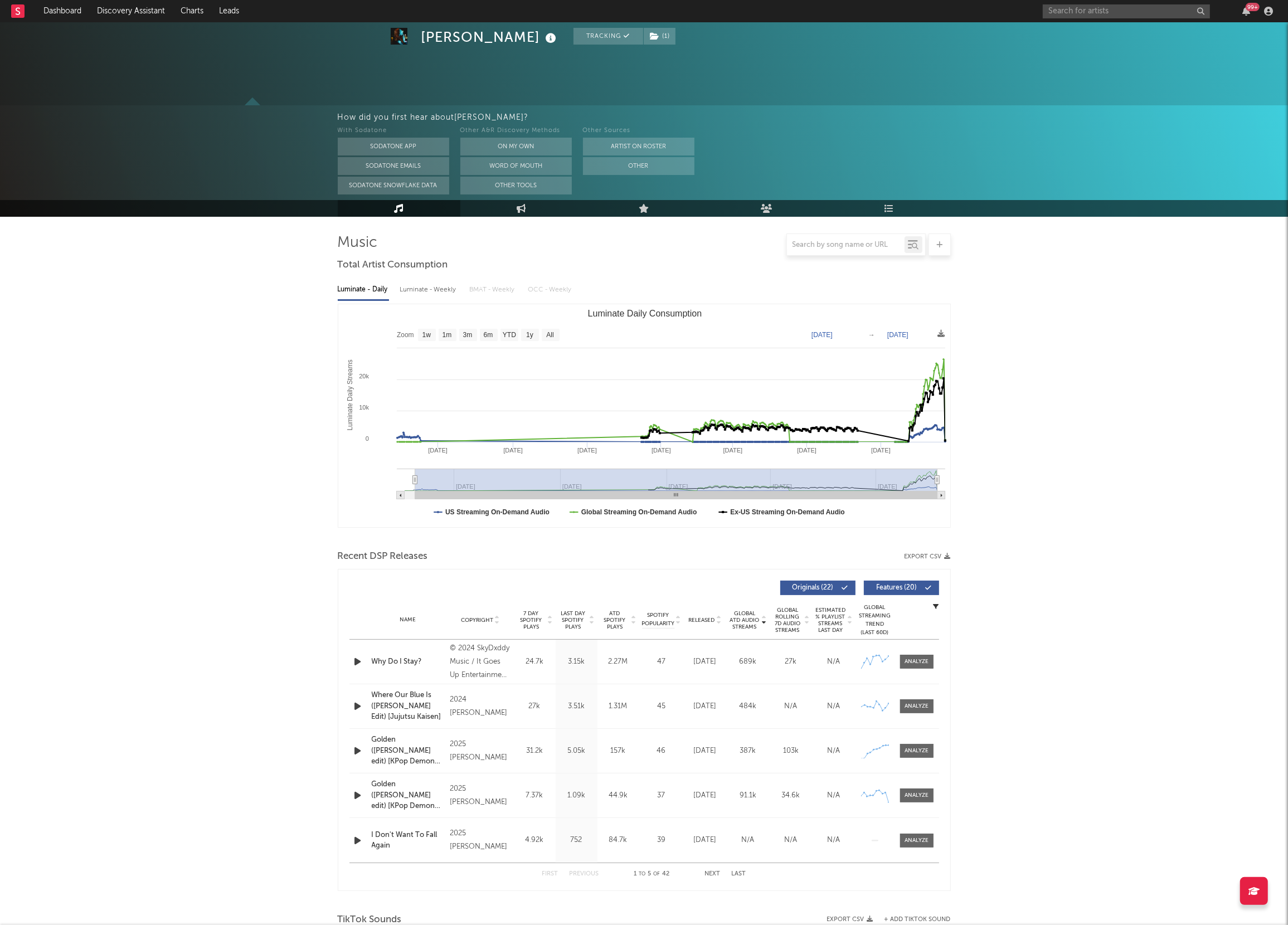
scroll to position [0, 0]
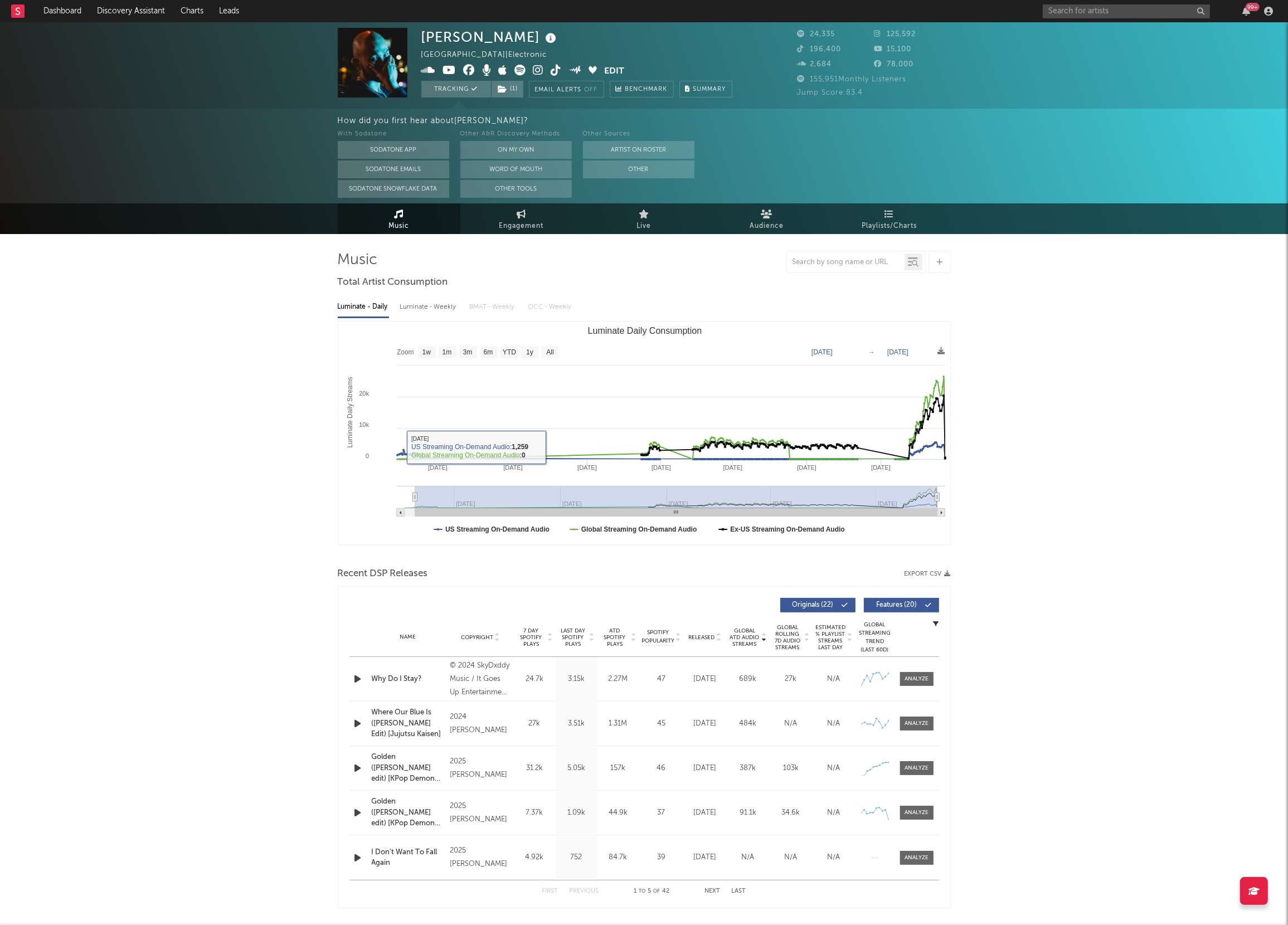
click at [236, 441] on div "[PERSON_NAME] Canada | Electronic Edit Tracking ( 1 ) Email Alerts Off Benchmar…" at bounding box center [644, 915] width 1288 height 1784
click at [52, 8] on link "Dashboard" at bounding box center [62, 11] width 53 height 23
